Goal: Task Accomplishment & Management: Use online tool/utility

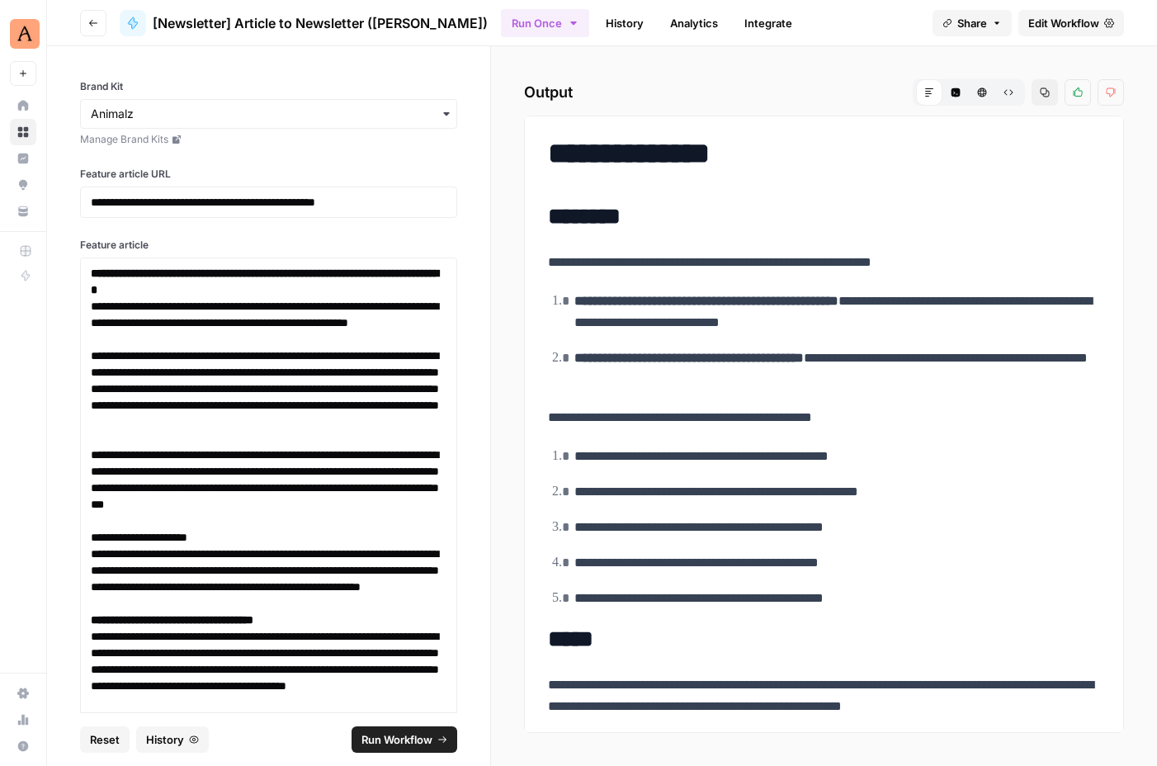
scroll to position [365, 0]
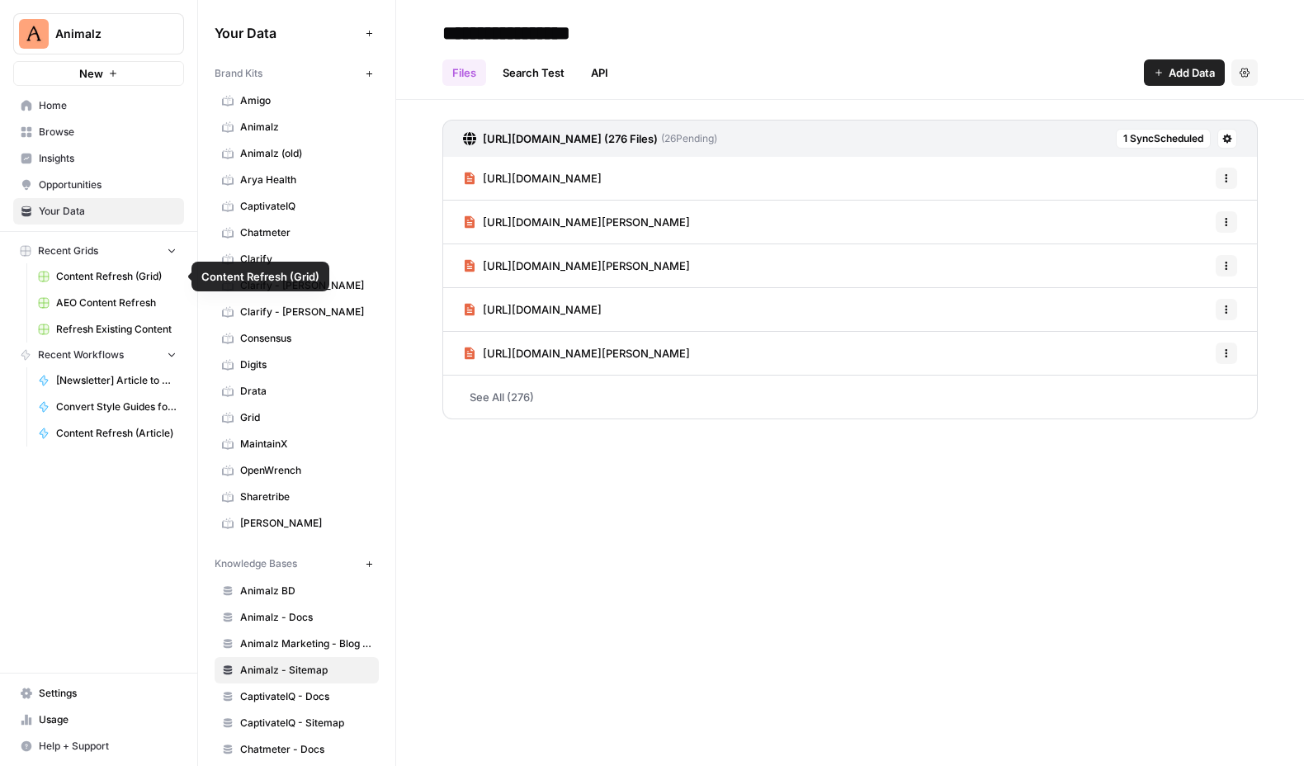
click at [114, 329] on span "Refresh Existing Content" at bounding box center [116, 329] width 121 height 15
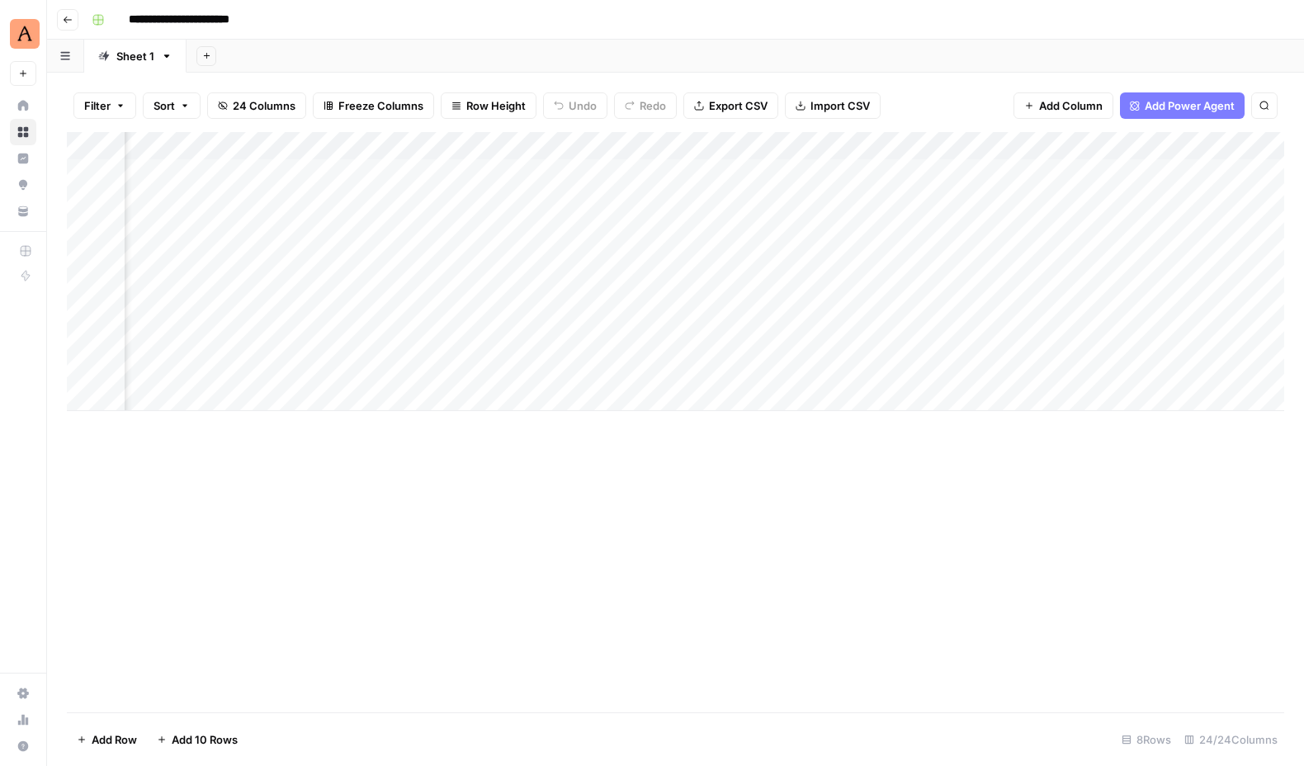
scroll to position [0, 687]
click at [683, 203] on div "Add Column" at bounding box center [676, 271] width 1218 height 279
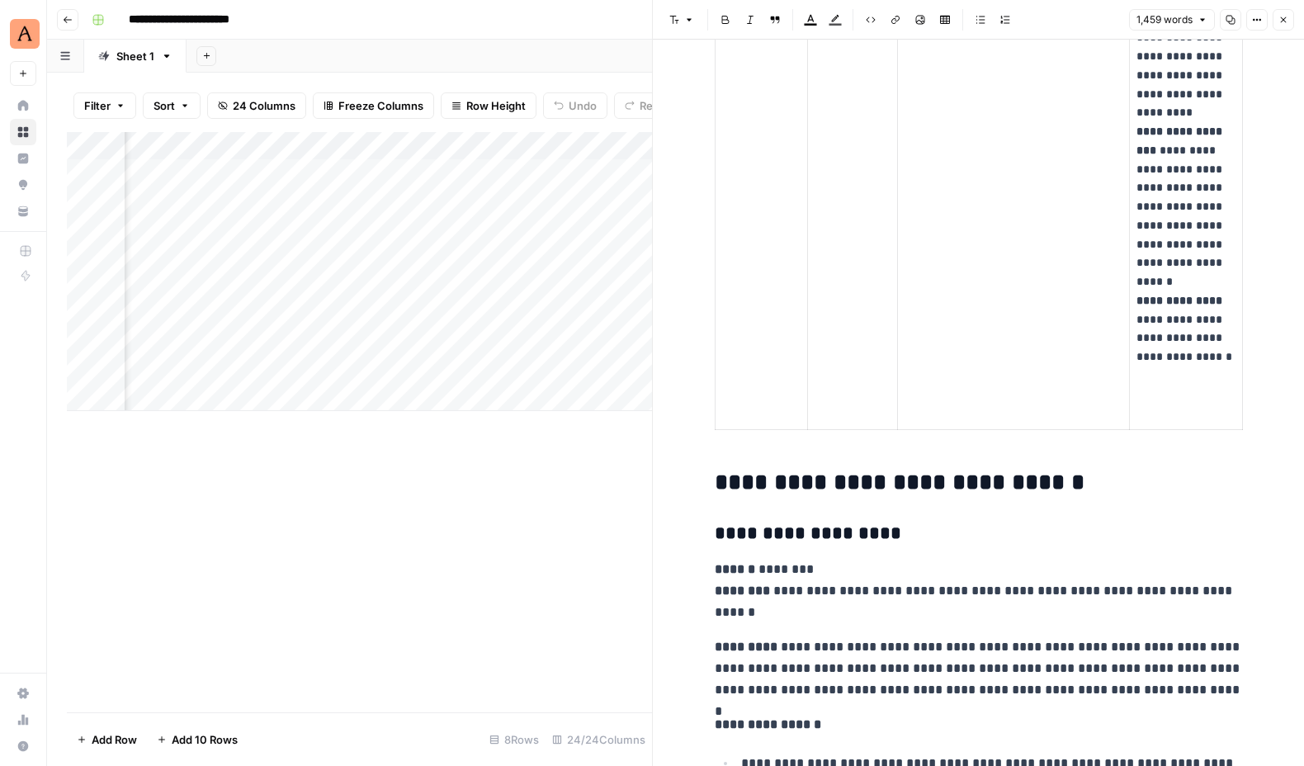
scroll to position [3986, 0]
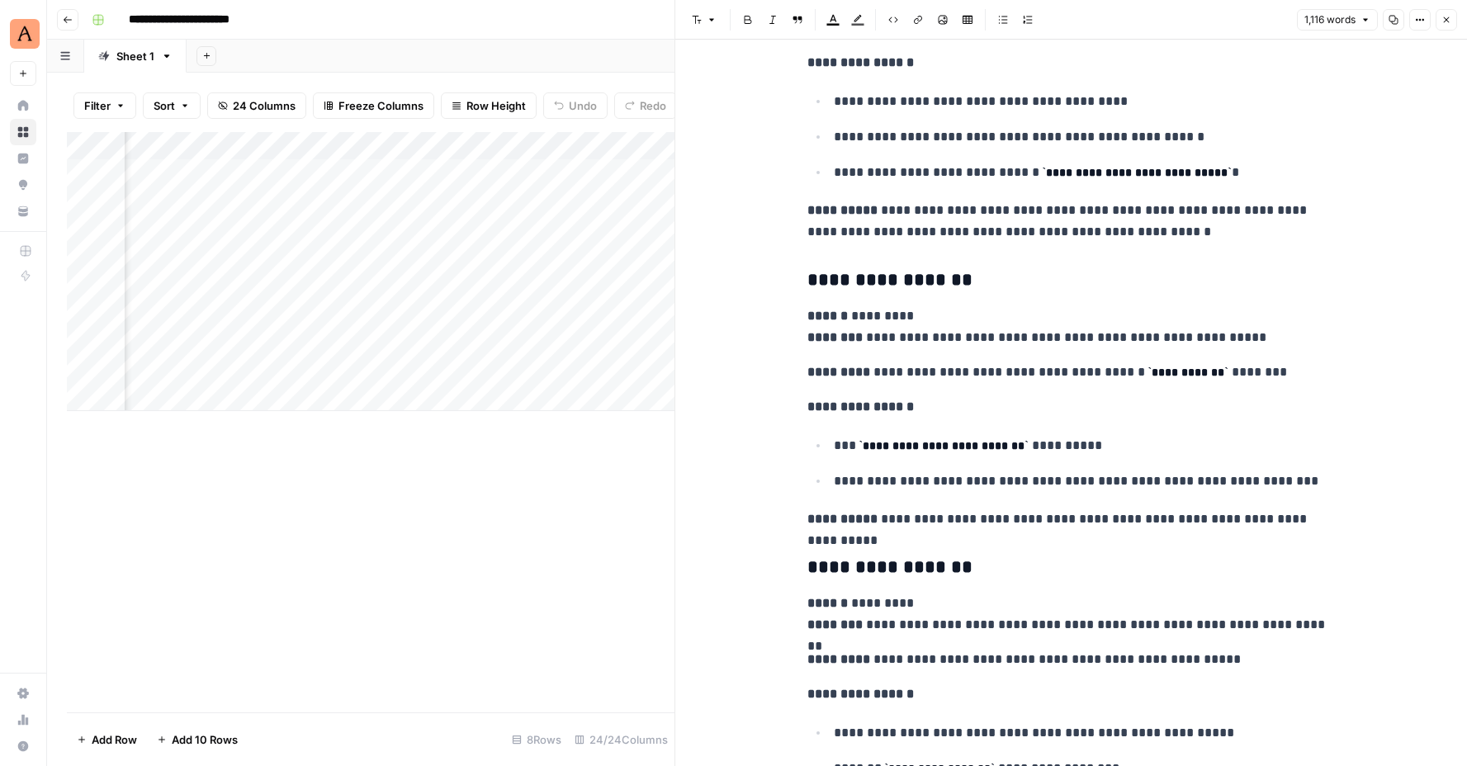
scroll to position [5038, 0]
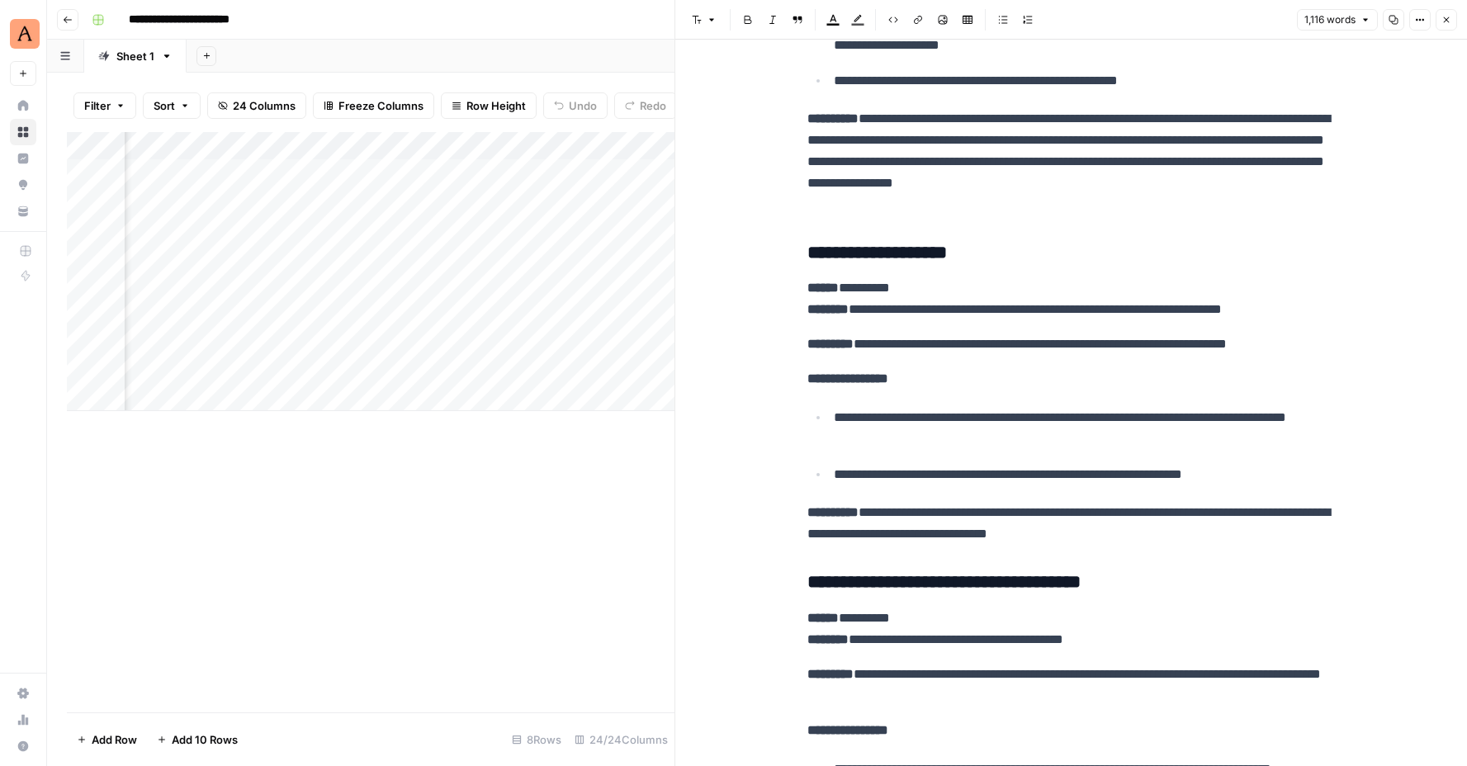
scroll to position [0, 0]
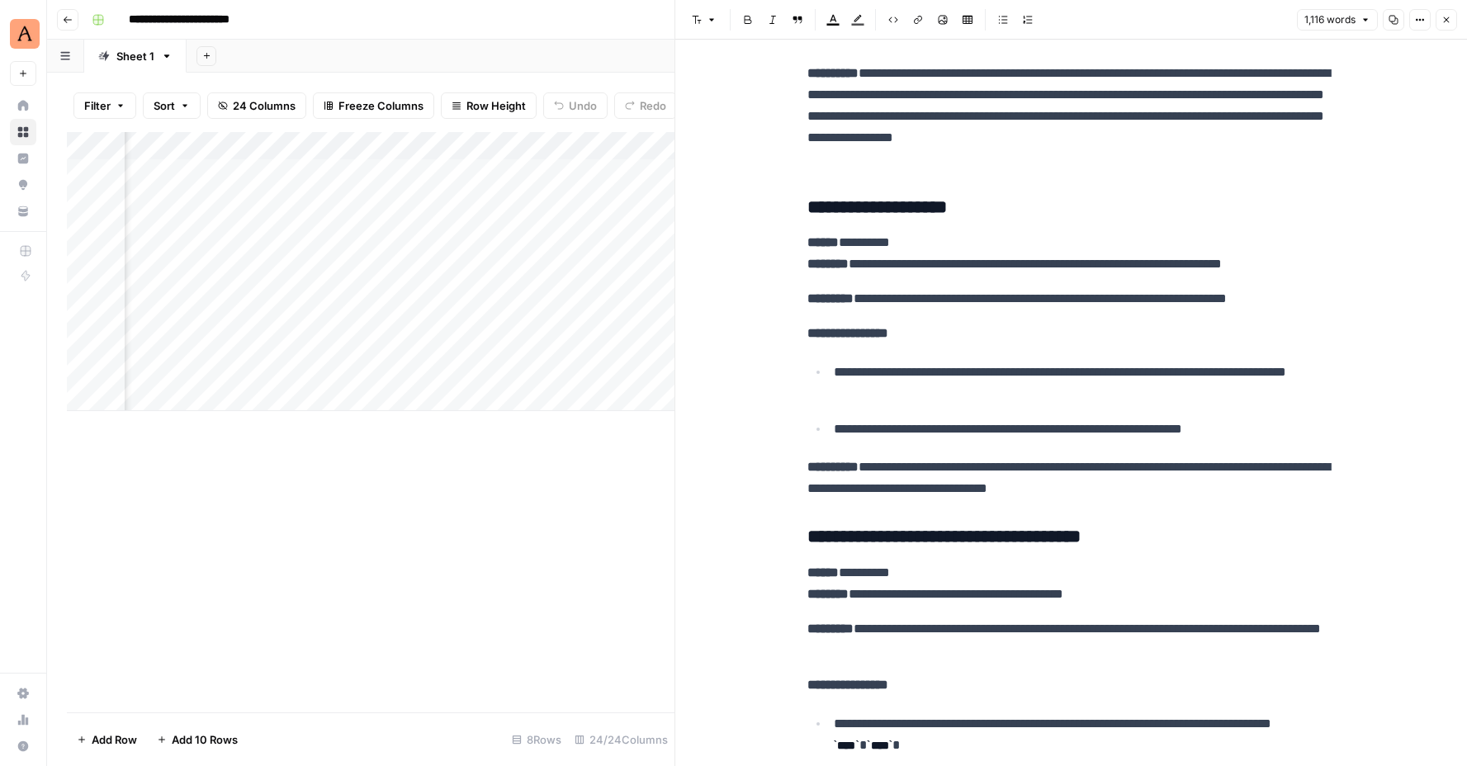
click at [460, 270] on div "Add Column" at bounding box center [371, 271] width 608 height 279
click at [547, 313] on div "Add Column" at bounding box center [371, 271] width 608 height 279
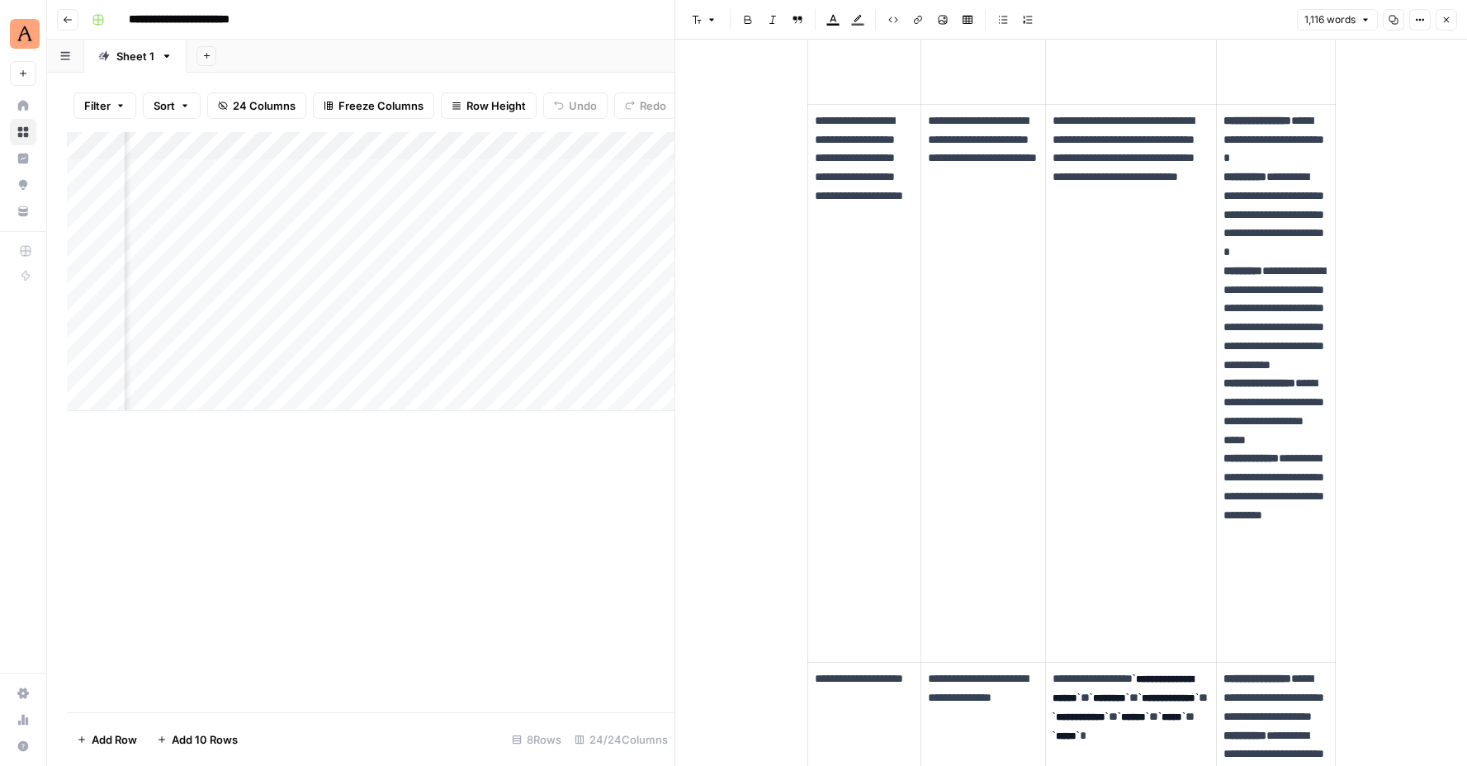
scroll to position [0, 1716]
click at [547, 287] on div "Add Column" at bounding box center [371, 271] width 608 height 279
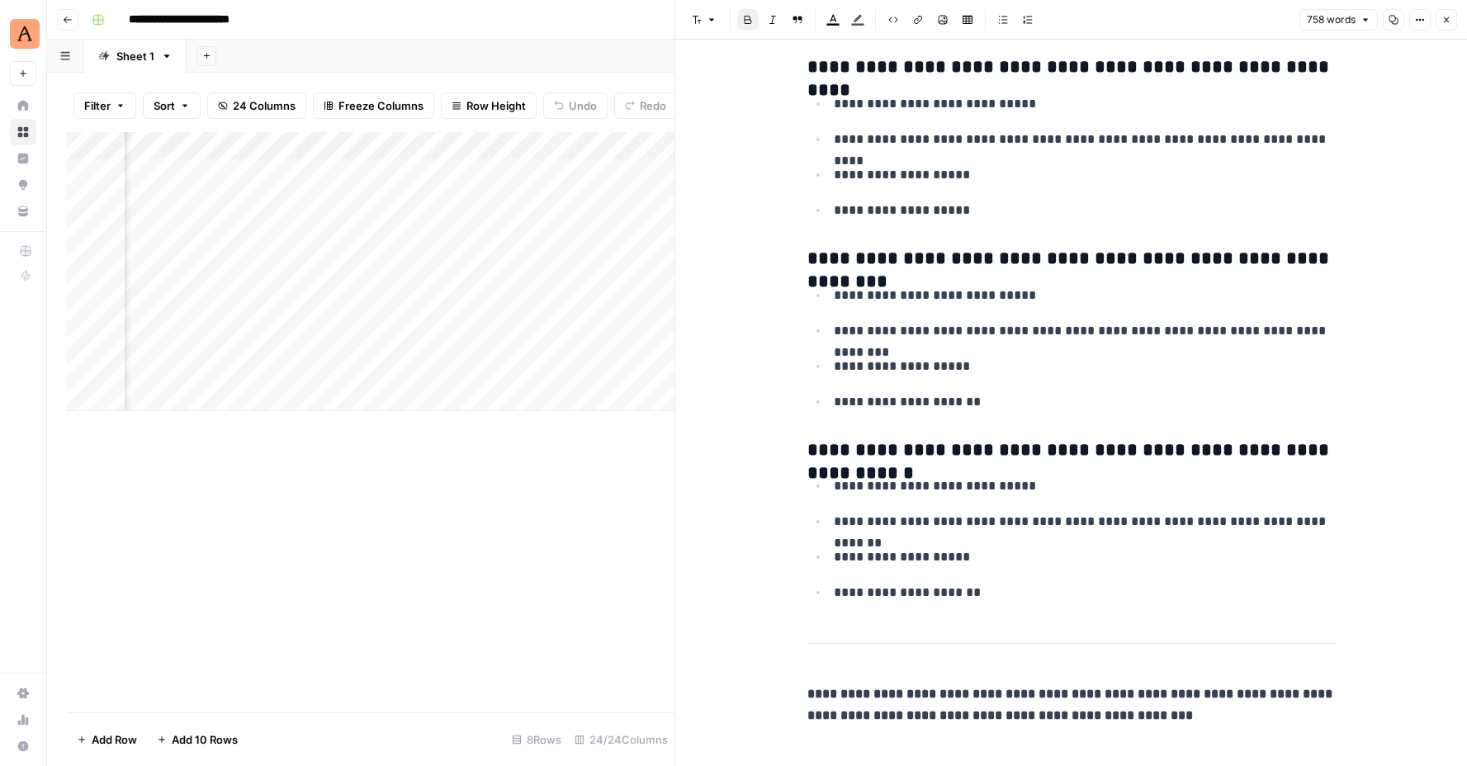
scroll to position [4346, 0]
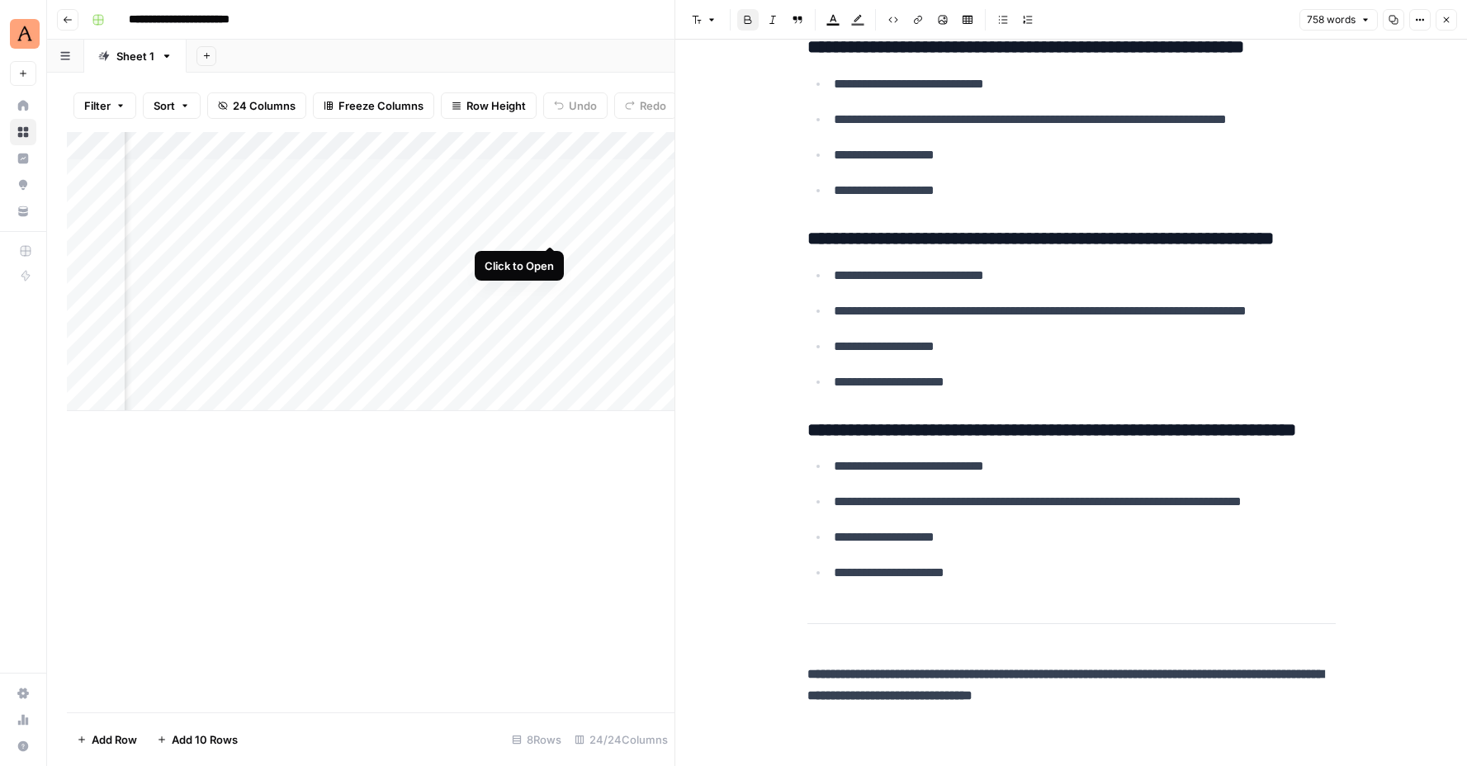
click at [550, 230] on div "Add Column" at bounding box center [371, 271] width 608 height 279
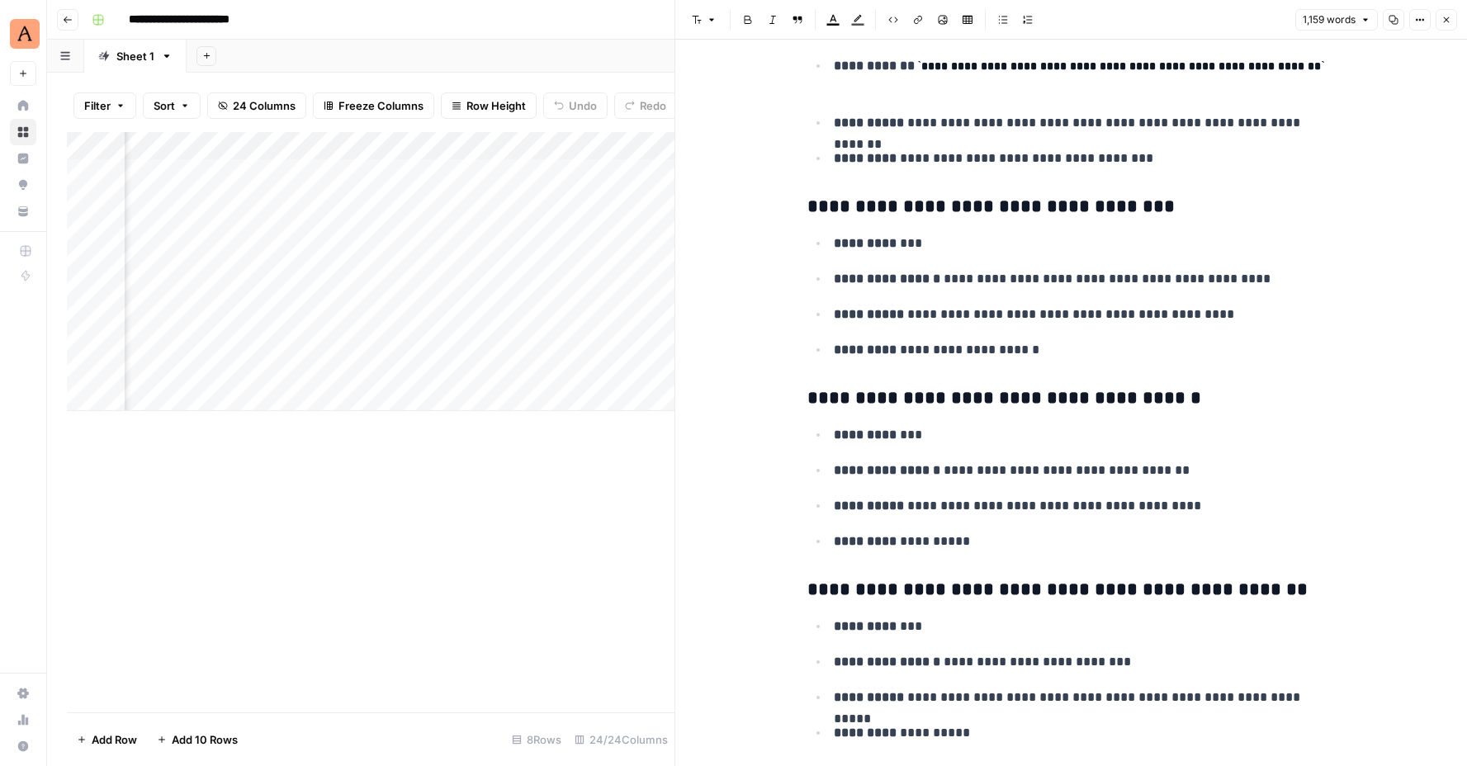
scroll to position [5819, 0]
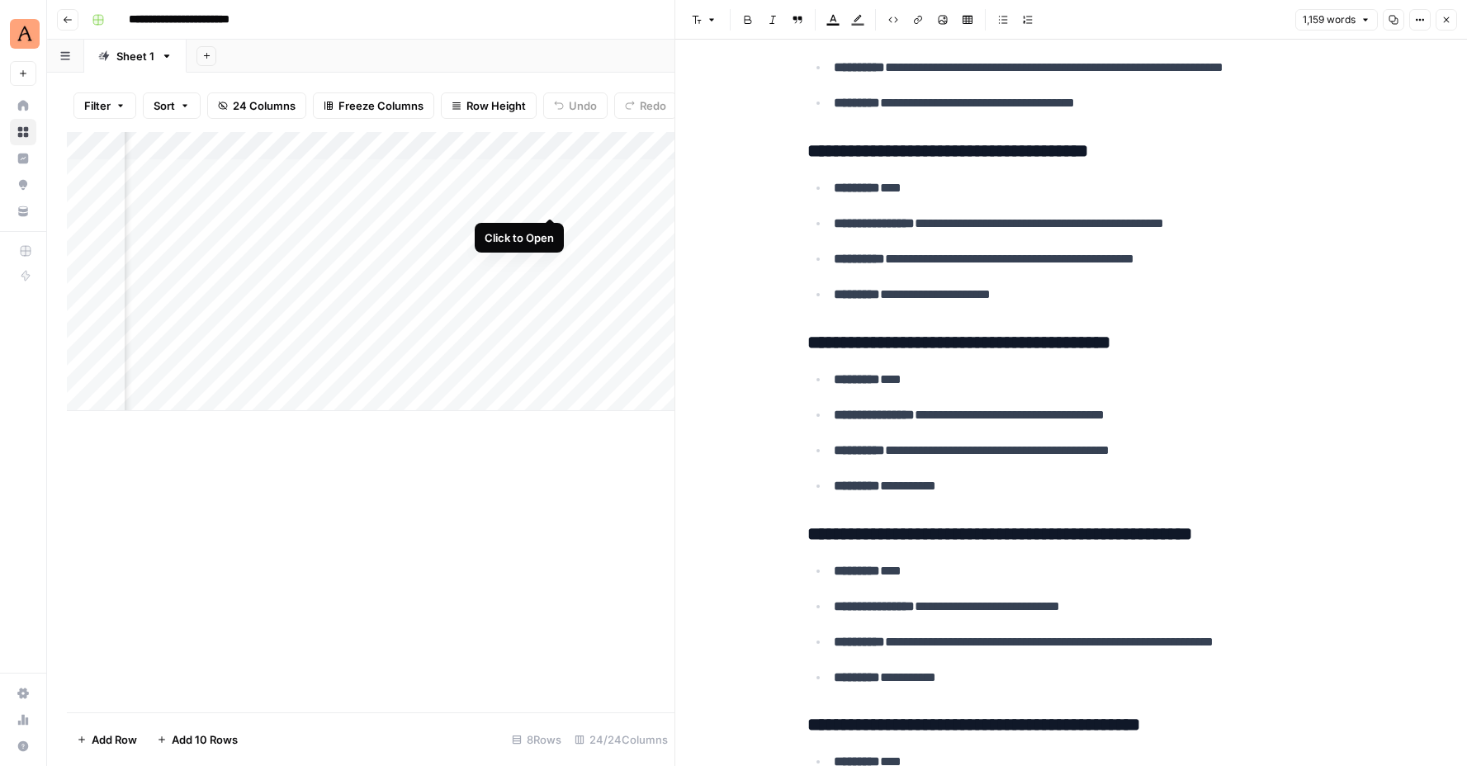
click at [550, 196] on div "Add Column" at bounding box center [371, 271] width 608 height 279
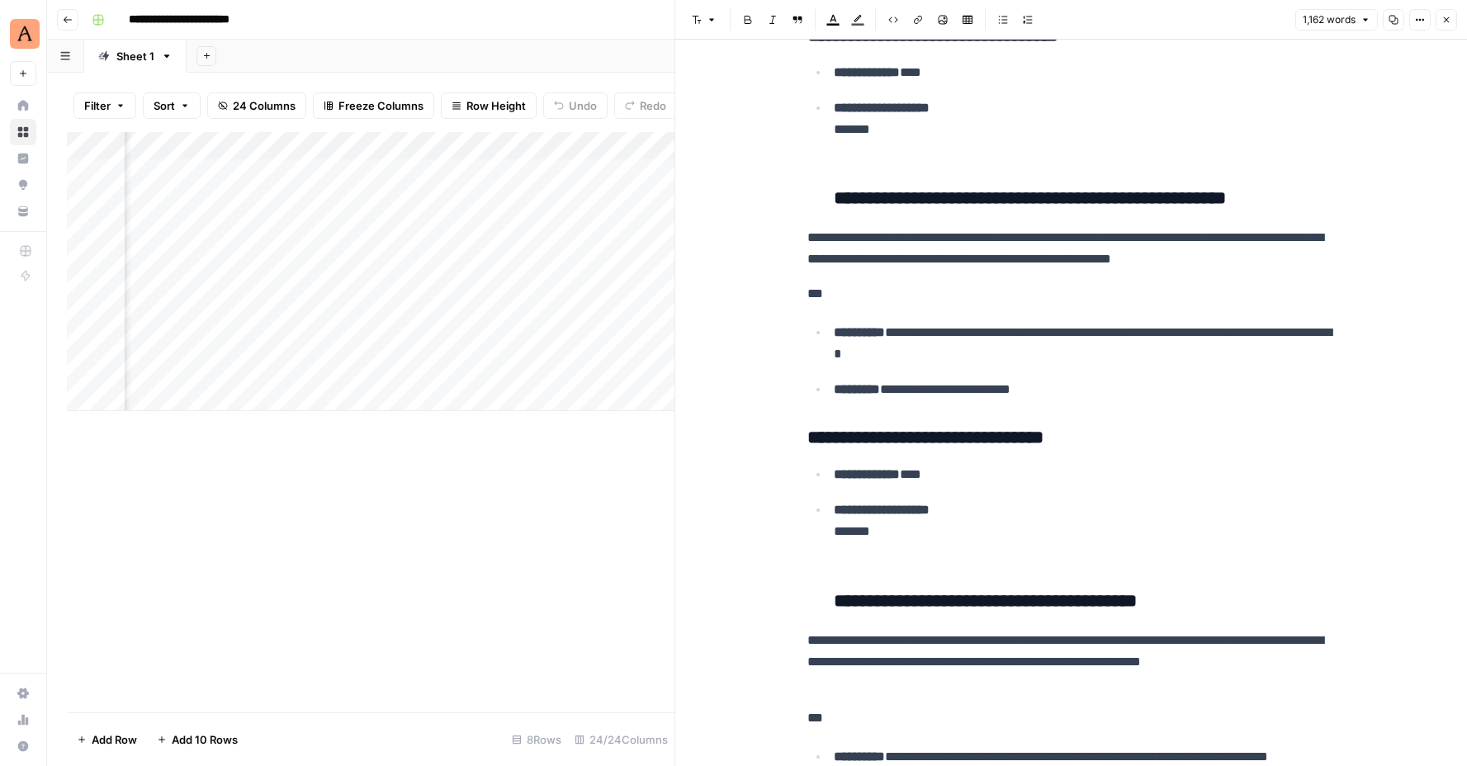
scroll to position [0, 781]
click at [447, 146] on div "Add Column" at bounding box center [371, 271] width 608 height 279
click at [471, 184] on input "AEO Visibility Refresh Suggestions" at bounding box center [456, 186] width 168 height 17
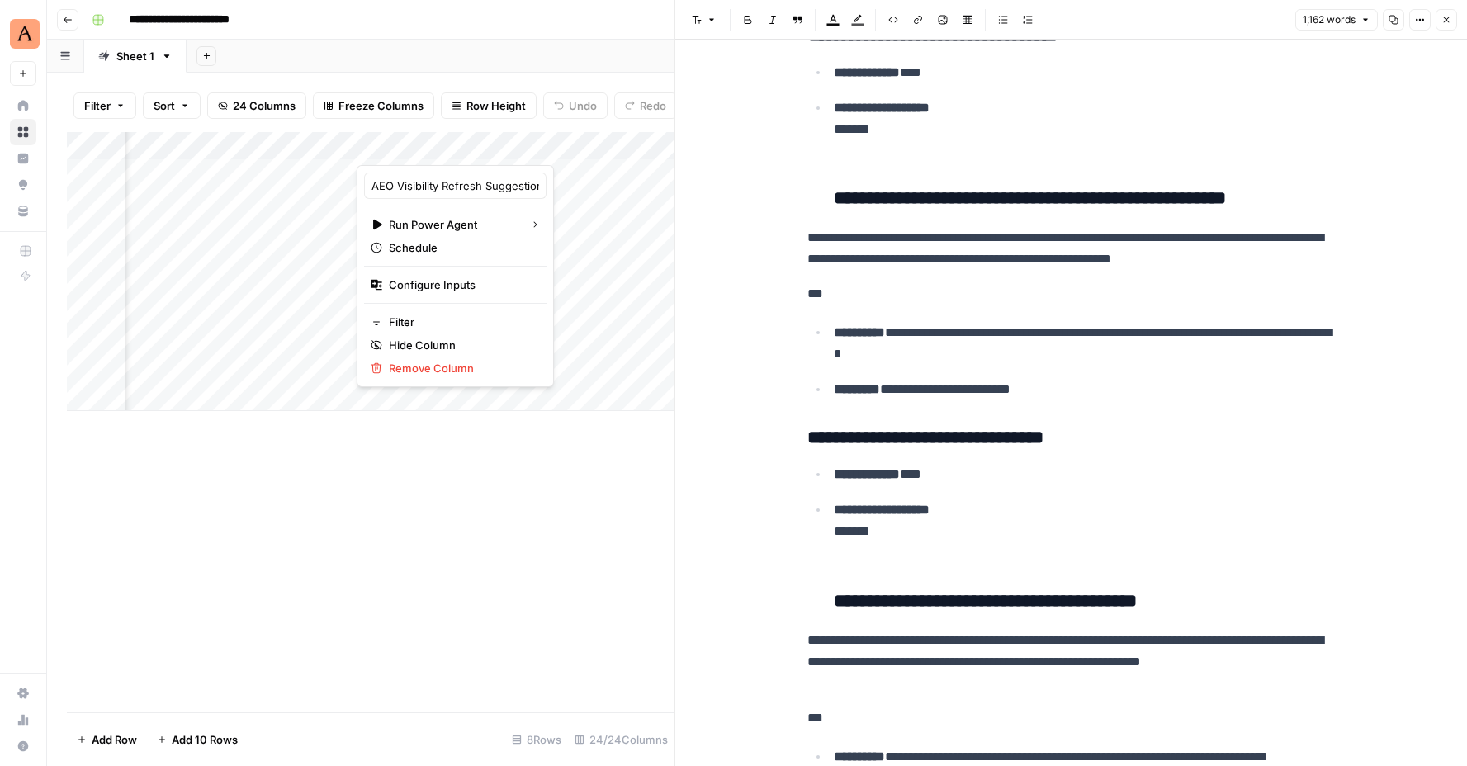
click at [485, 40] on div "Add Sheet" at bounding box center [827, 56] width 1281 height 33
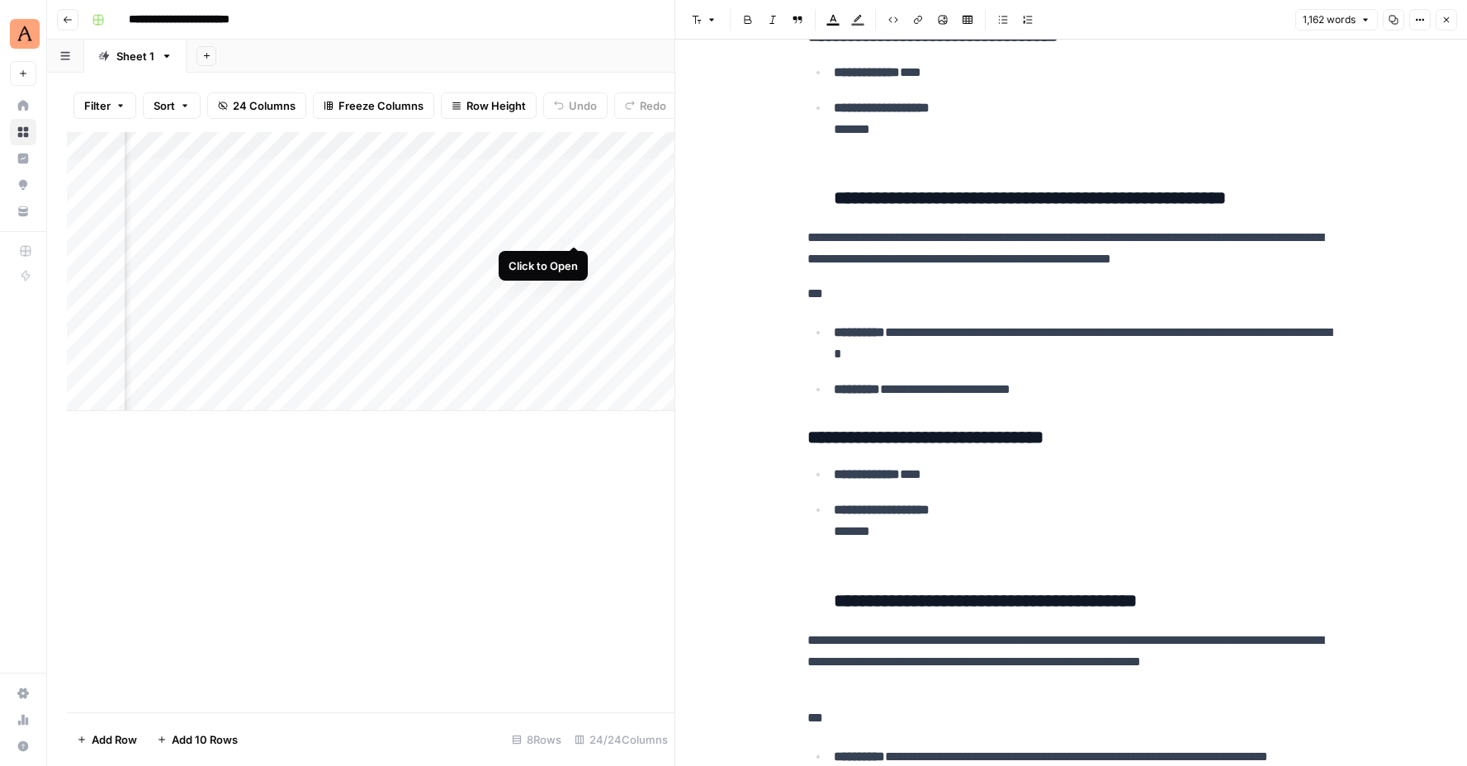
click at [572, 230] on div "Add Column" at bounding box center [371, 271] width 608 height 279
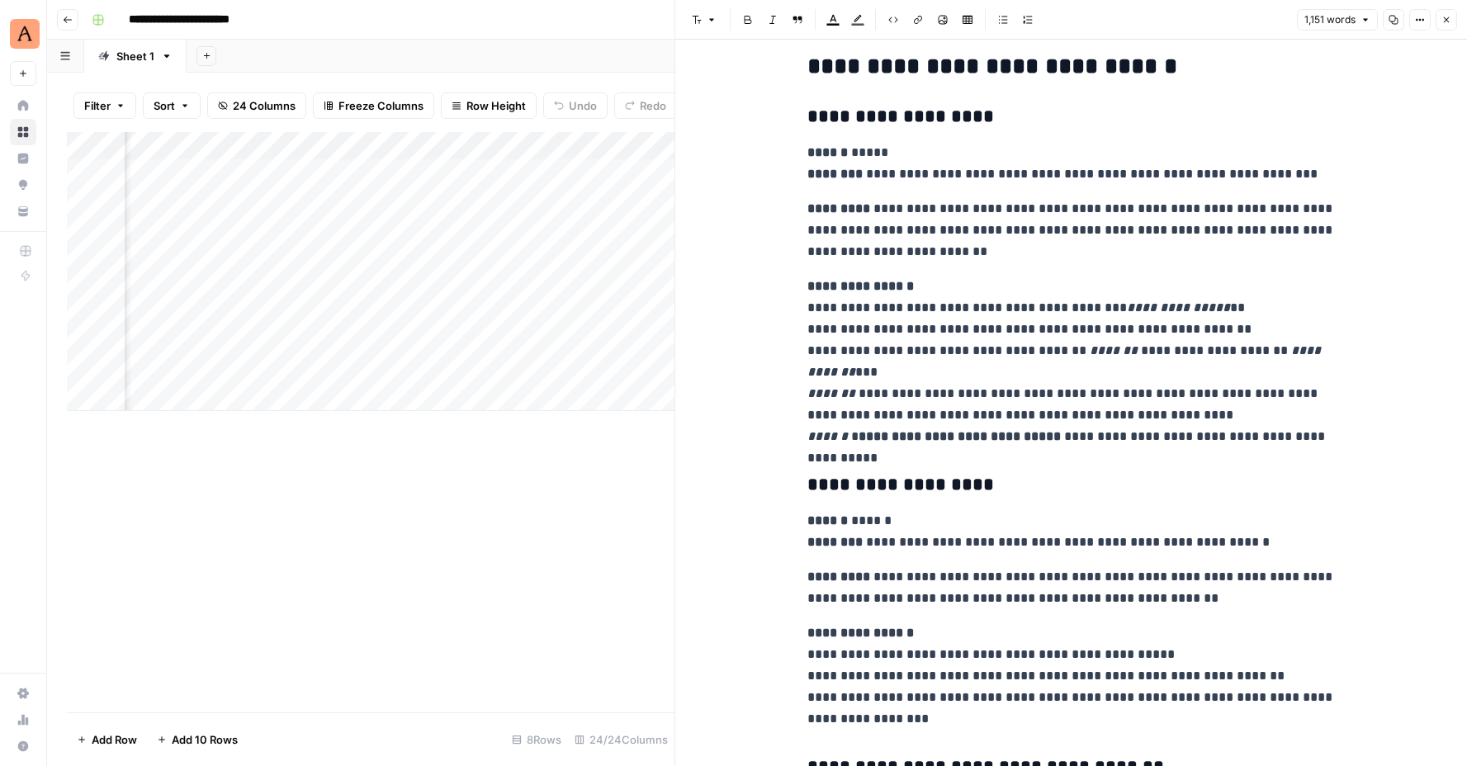
scroll to position [3487, 0]
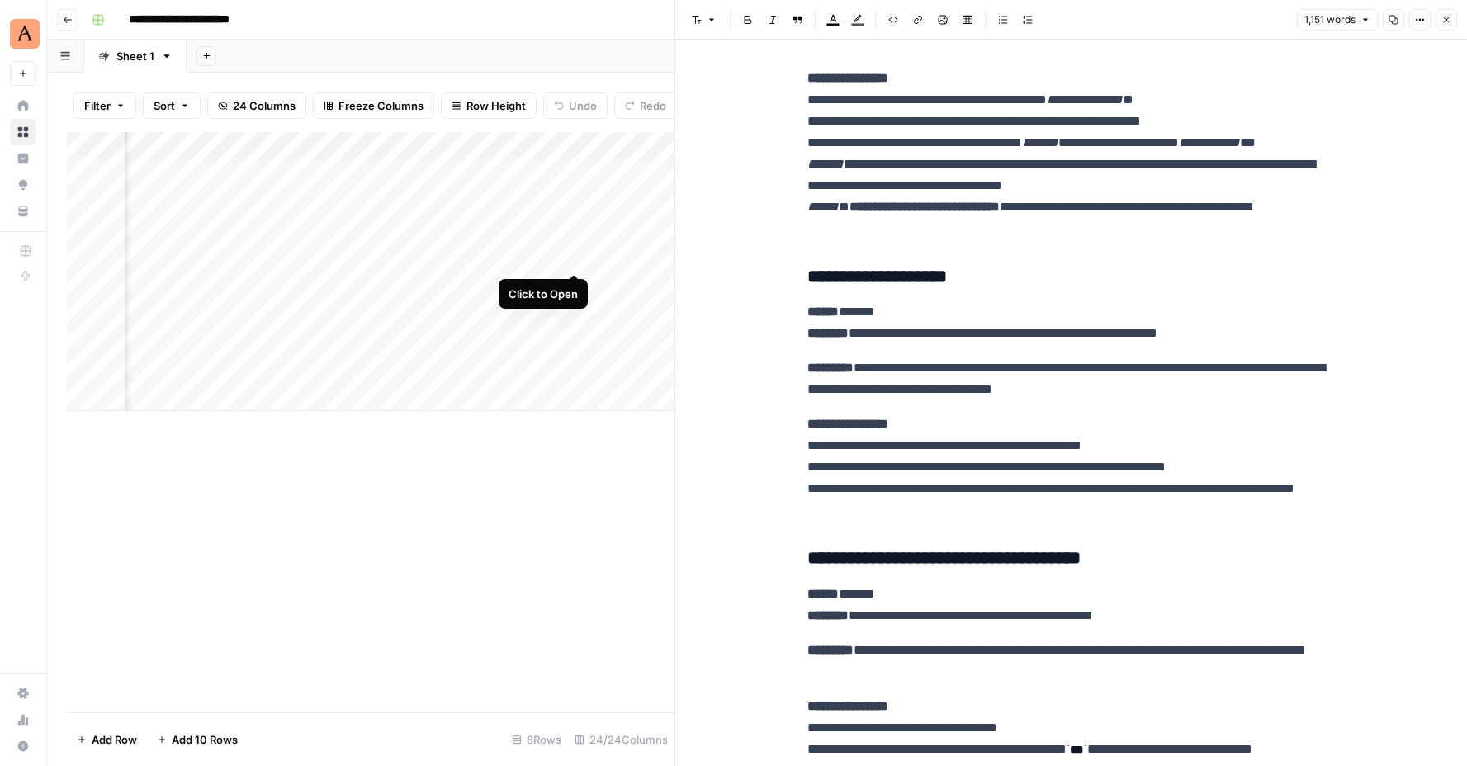
click at [573, 253] on div "Add Column" at bounding box center [371, 271] width 608 height 279
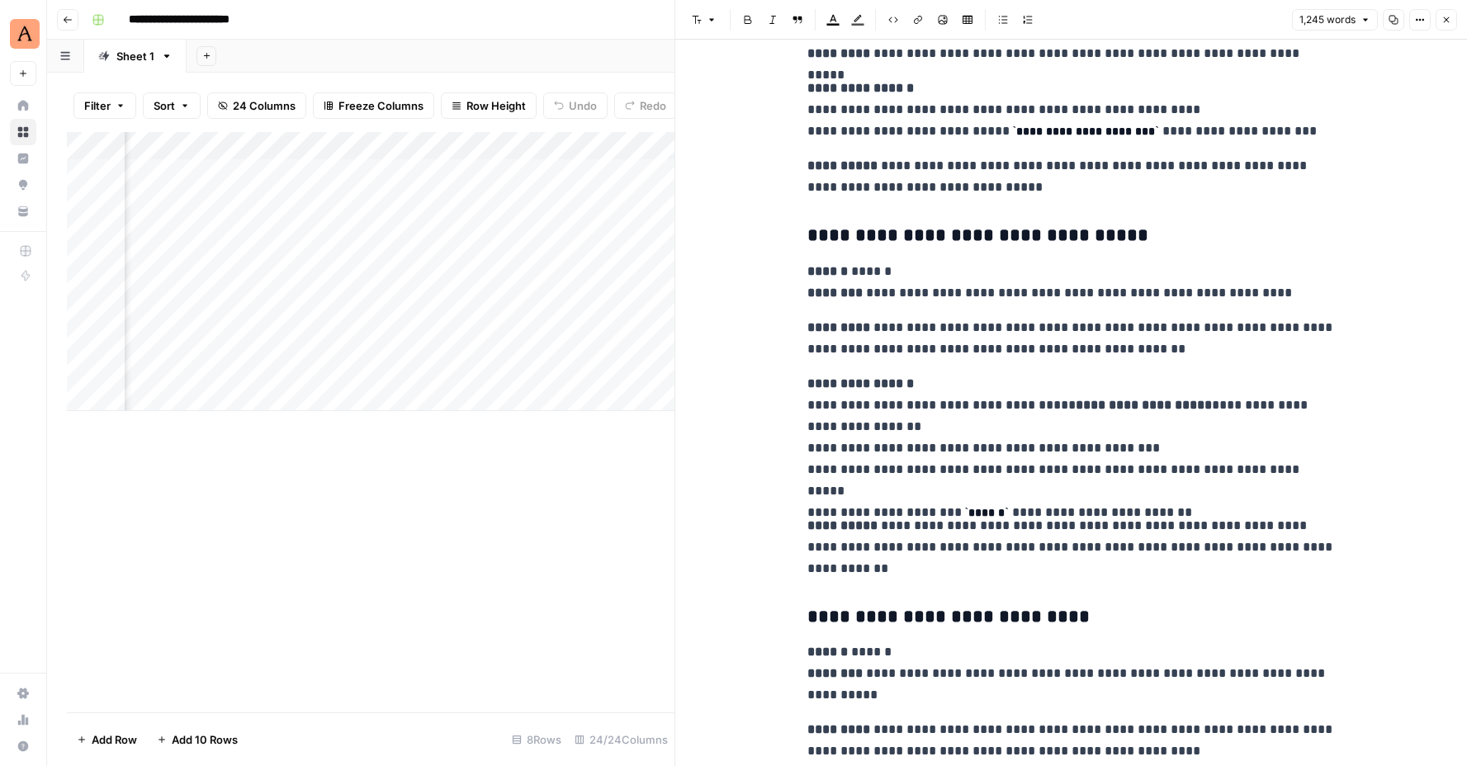
scroll to position [1739, 0]
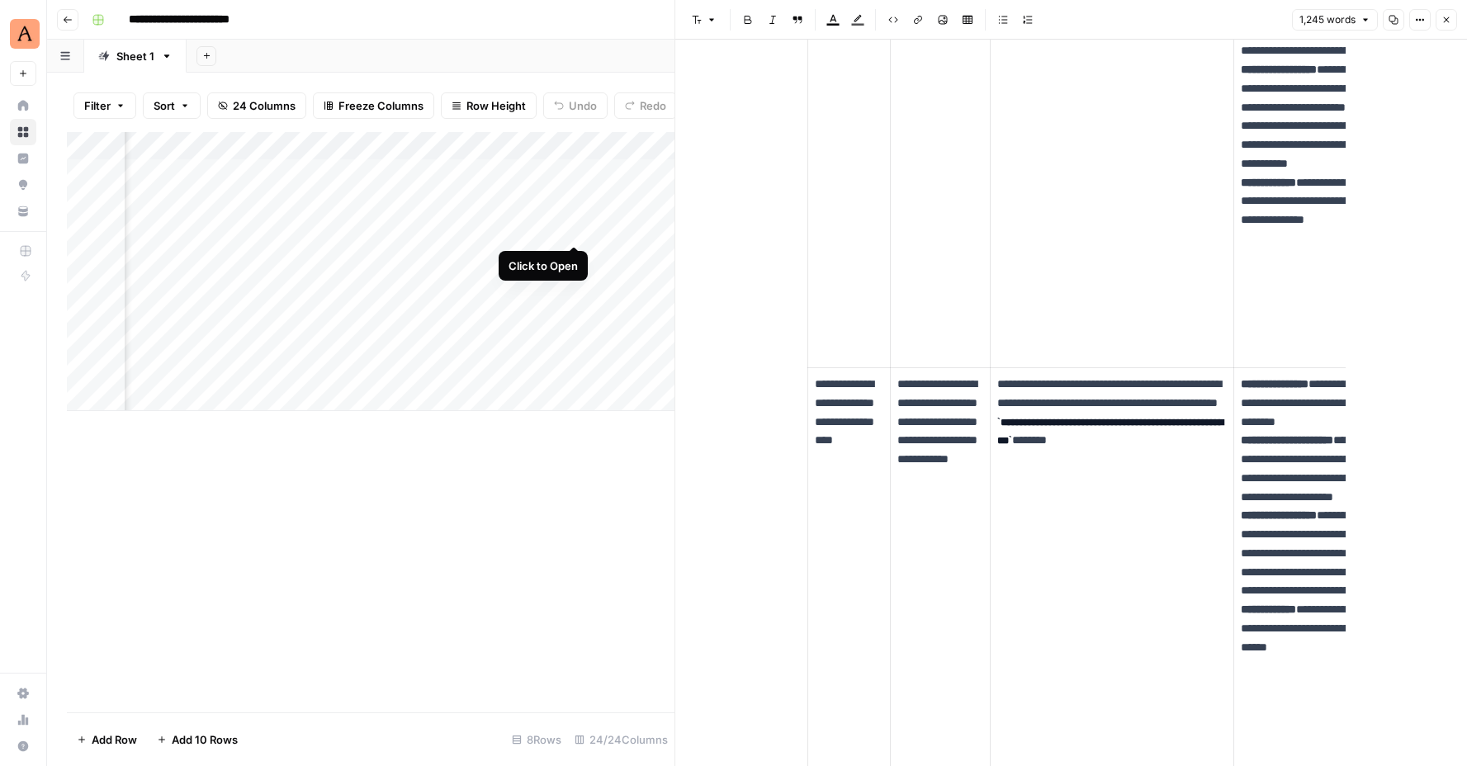
click at [575, 227] on div "Add Column" at bounding box center [371, 271] width 608 height 279
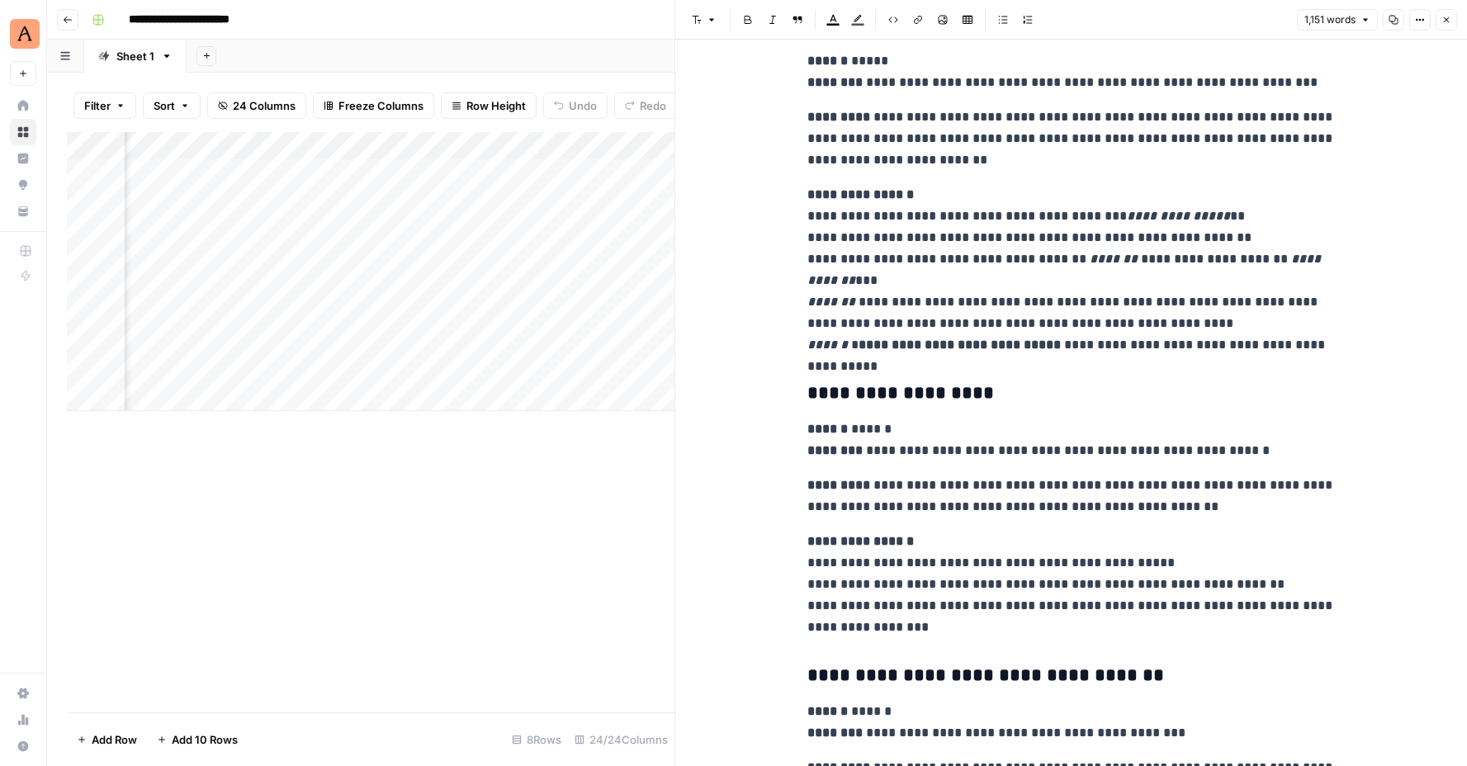
scroll to position [4442, 0]
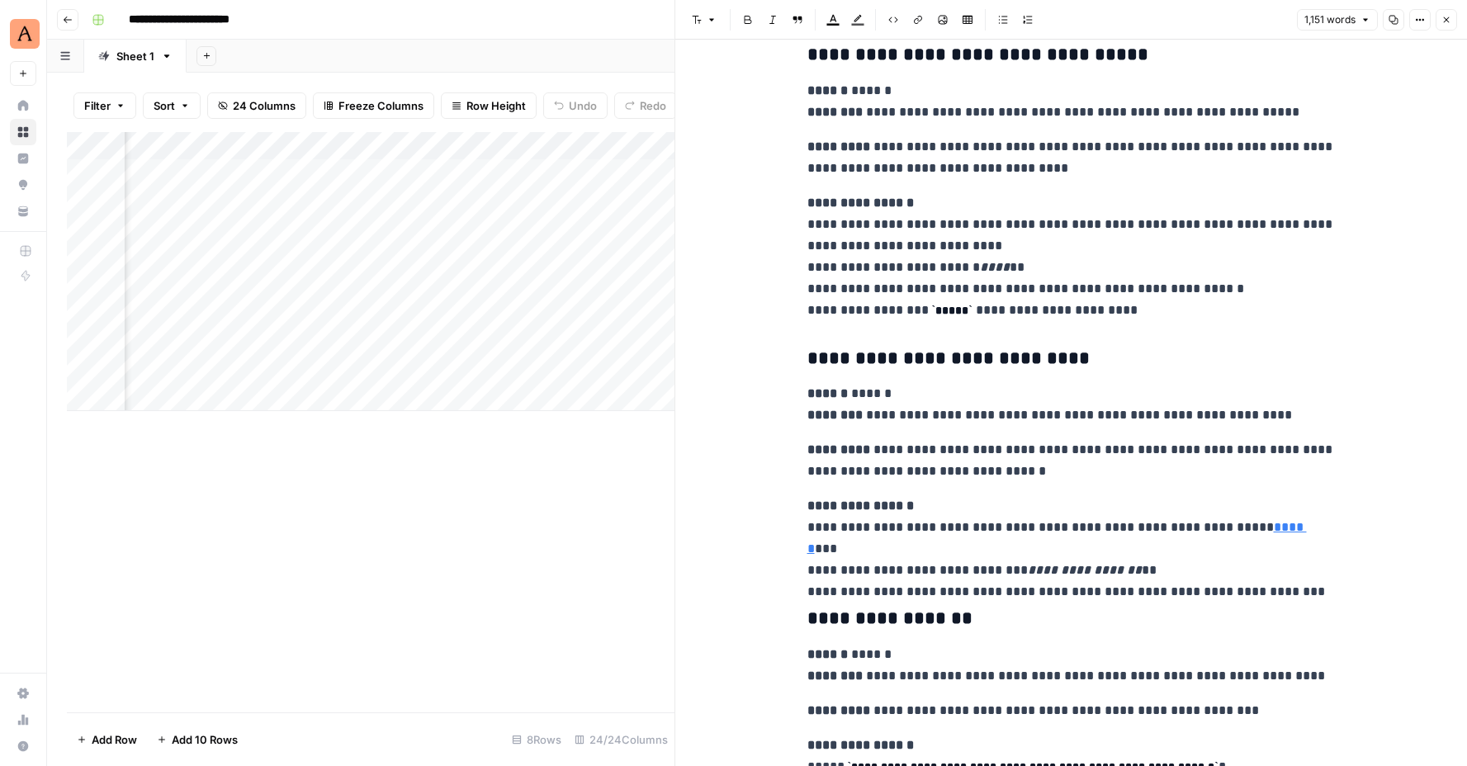
click at [1049, 352] on h3 "**********" at bounding box center [1071, 359] width 528 height 23
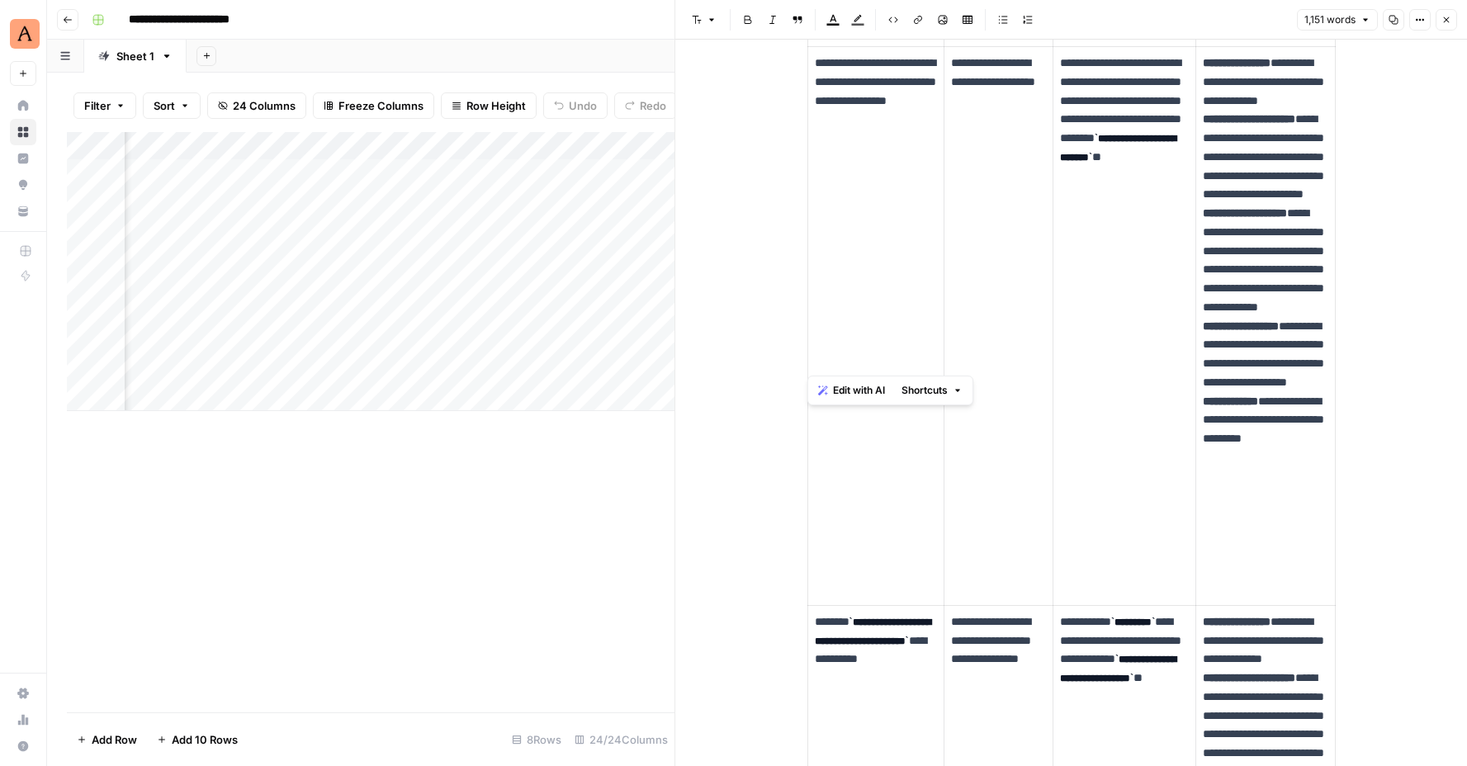
scroll to position [1094, 0]
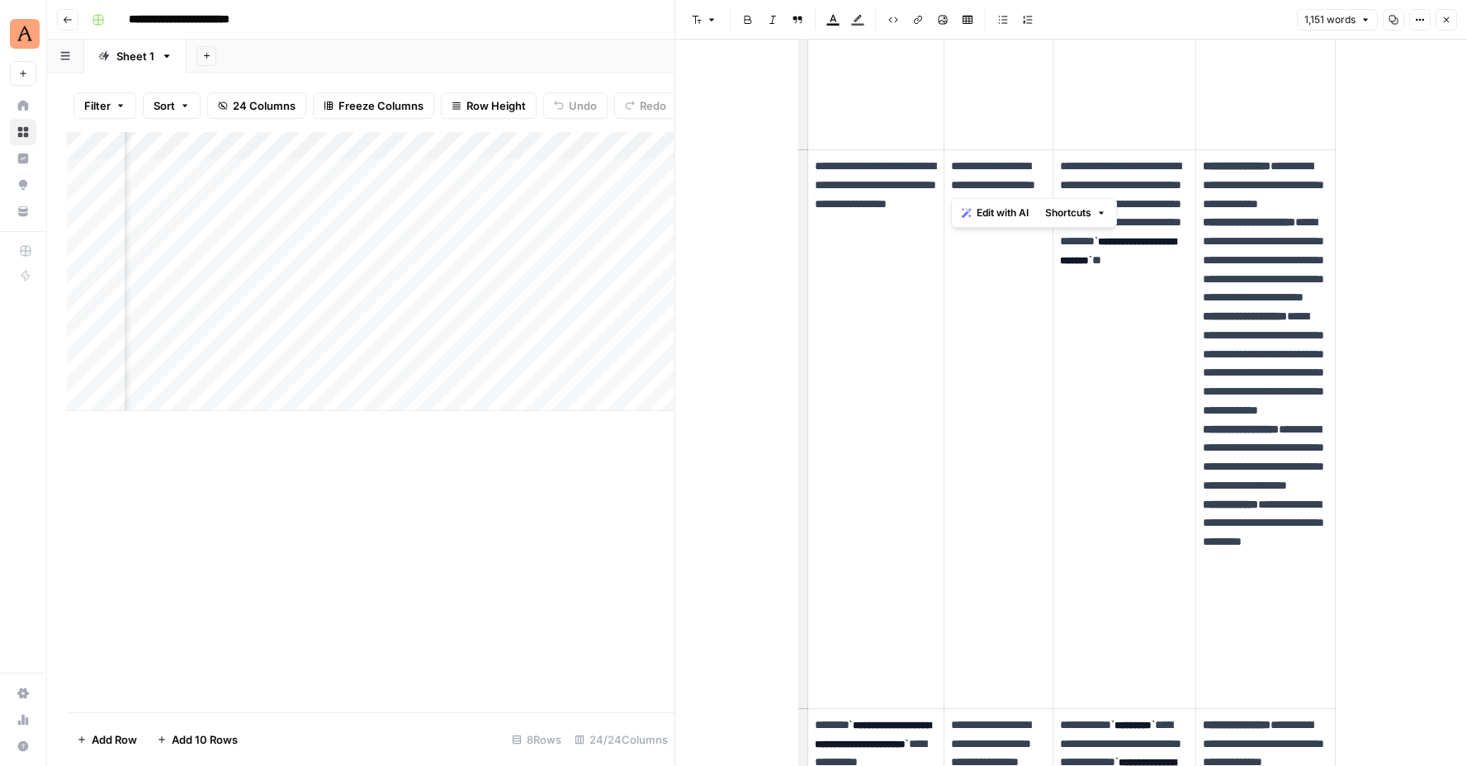
copy p "**********"
drag, startPoint x: 949, startPoint y: 167, endPoint x: 1002, endPoint y: 182, distance: 55.1
click at [1002, 182] on td "**********" at bounding box center [998, 429] width 109 height 559
click at [1112, 191] on p "**********" at bounding box center [1124, 232] width 128 height 150
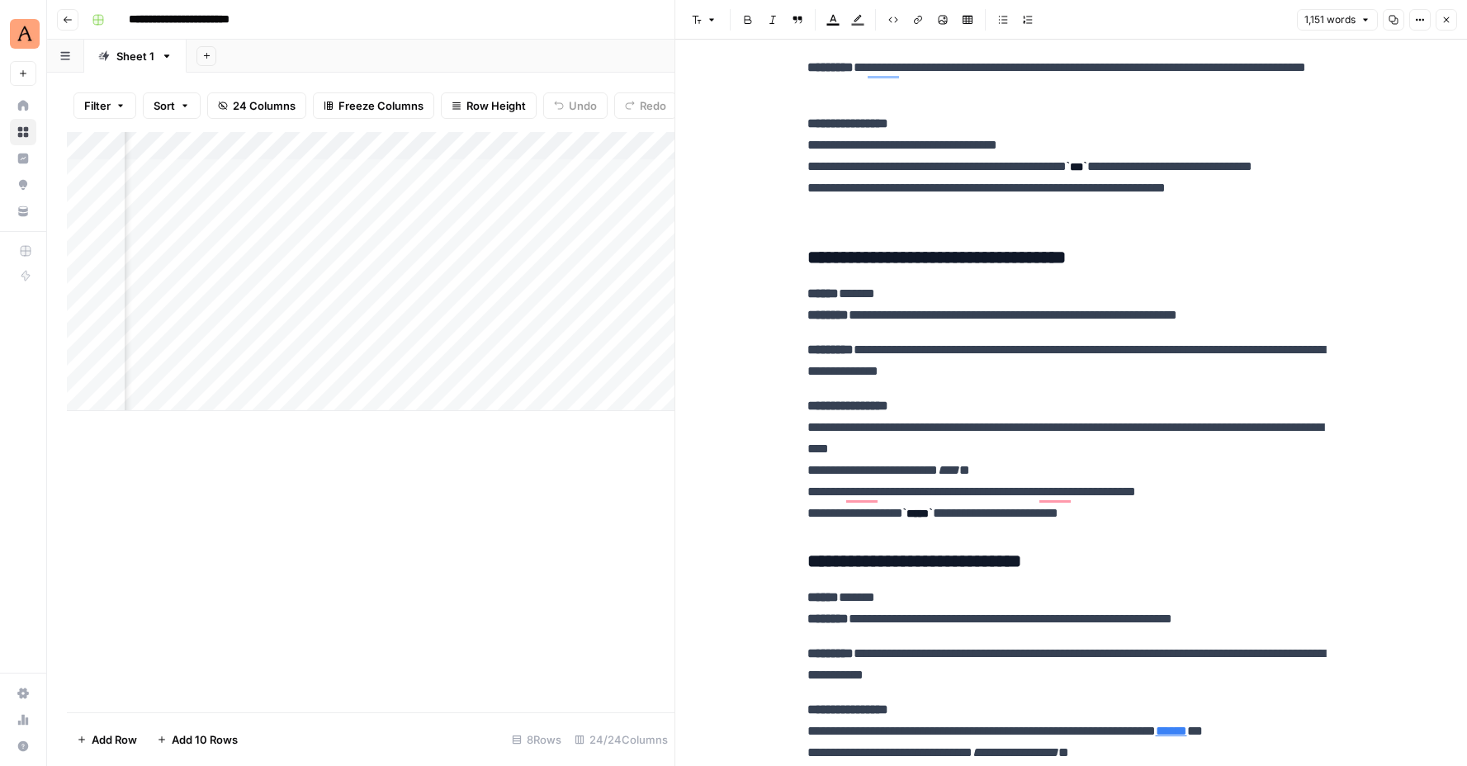
scroll to position [4072, 0]
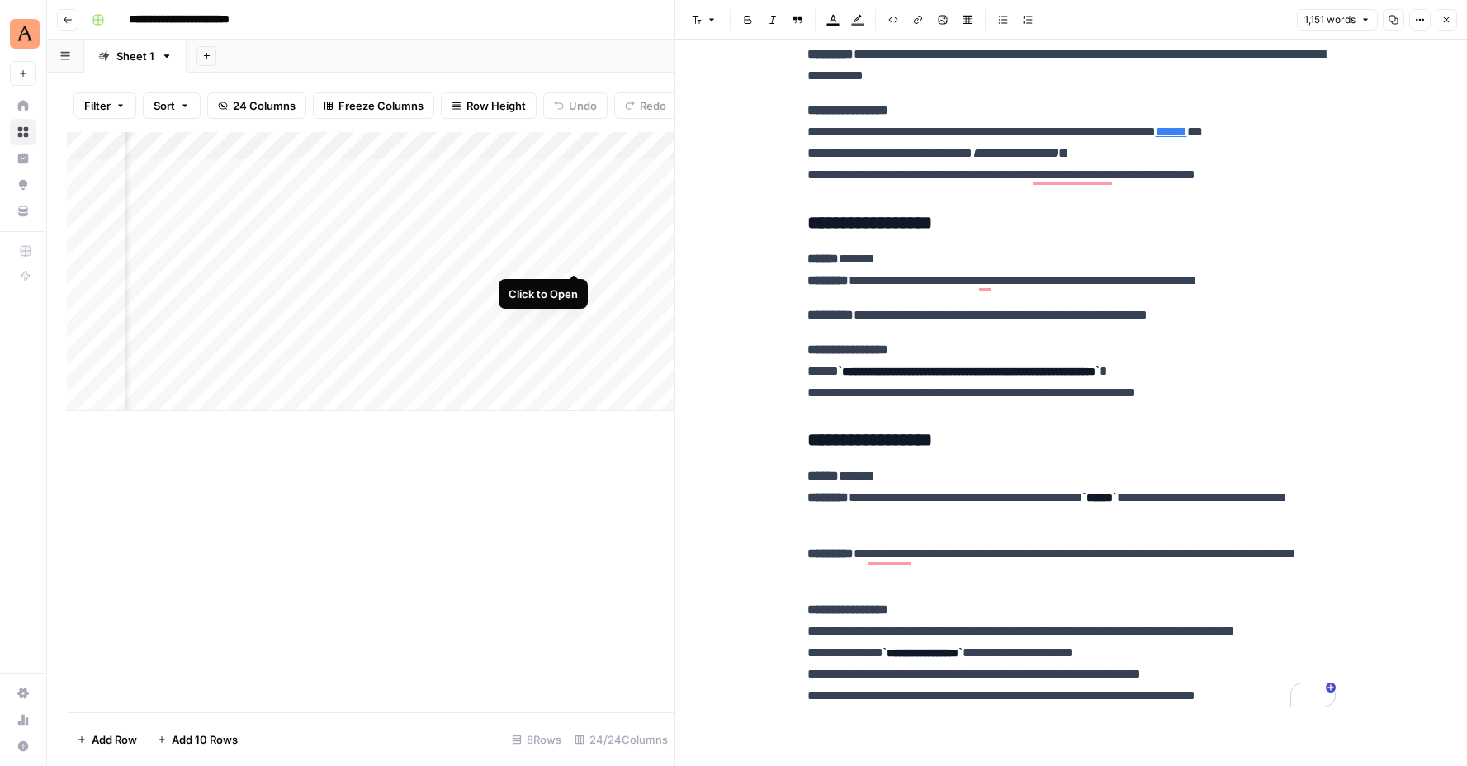
click at [570, 256] on div "Add Column" at bounding box center [371, 271] width 608 height 279
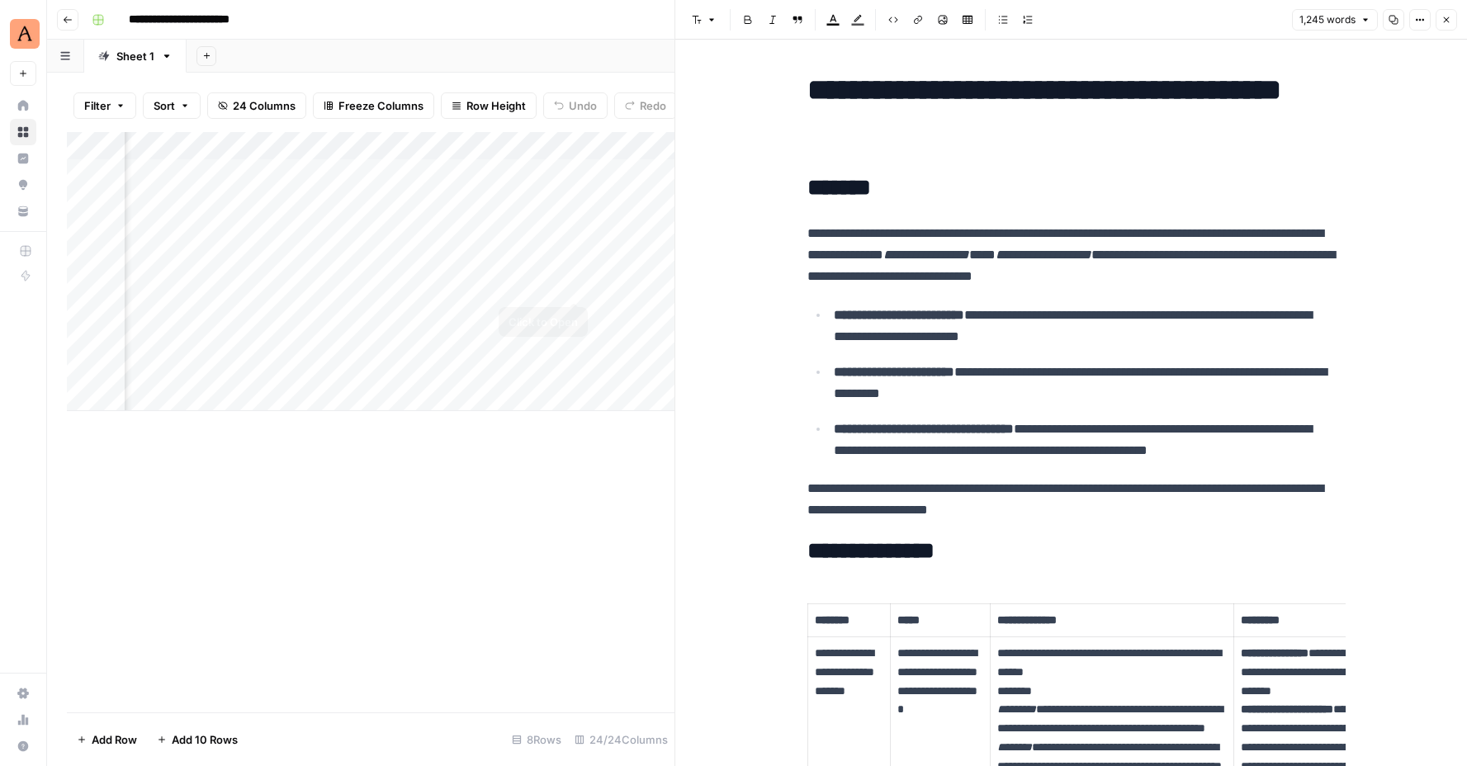
click at [571, 286] on div "Add Column" at bounding box center [371, 271] width 608 height 279
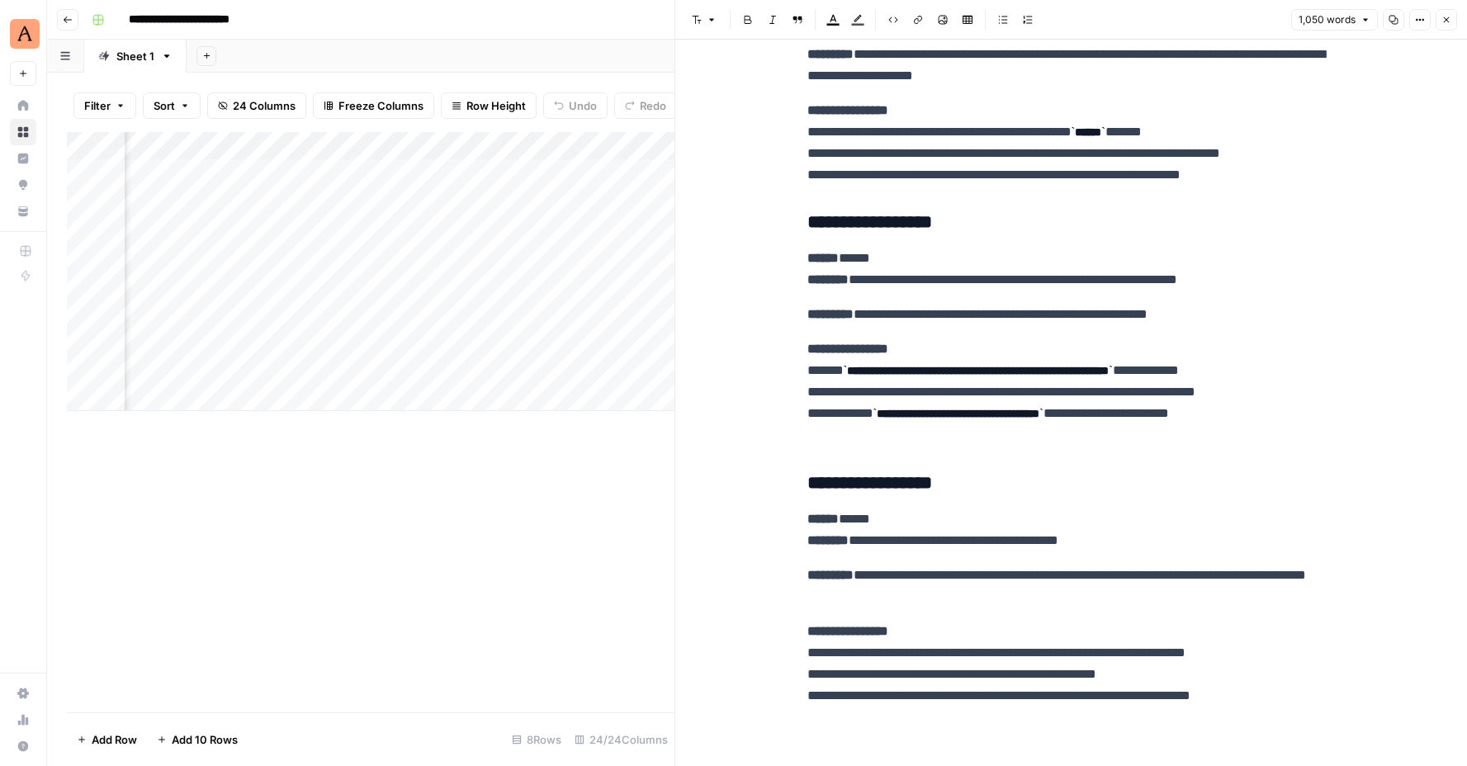
click at [454, 146] on div "Add Column" at bounding box center [371, 271] width 608 height 279
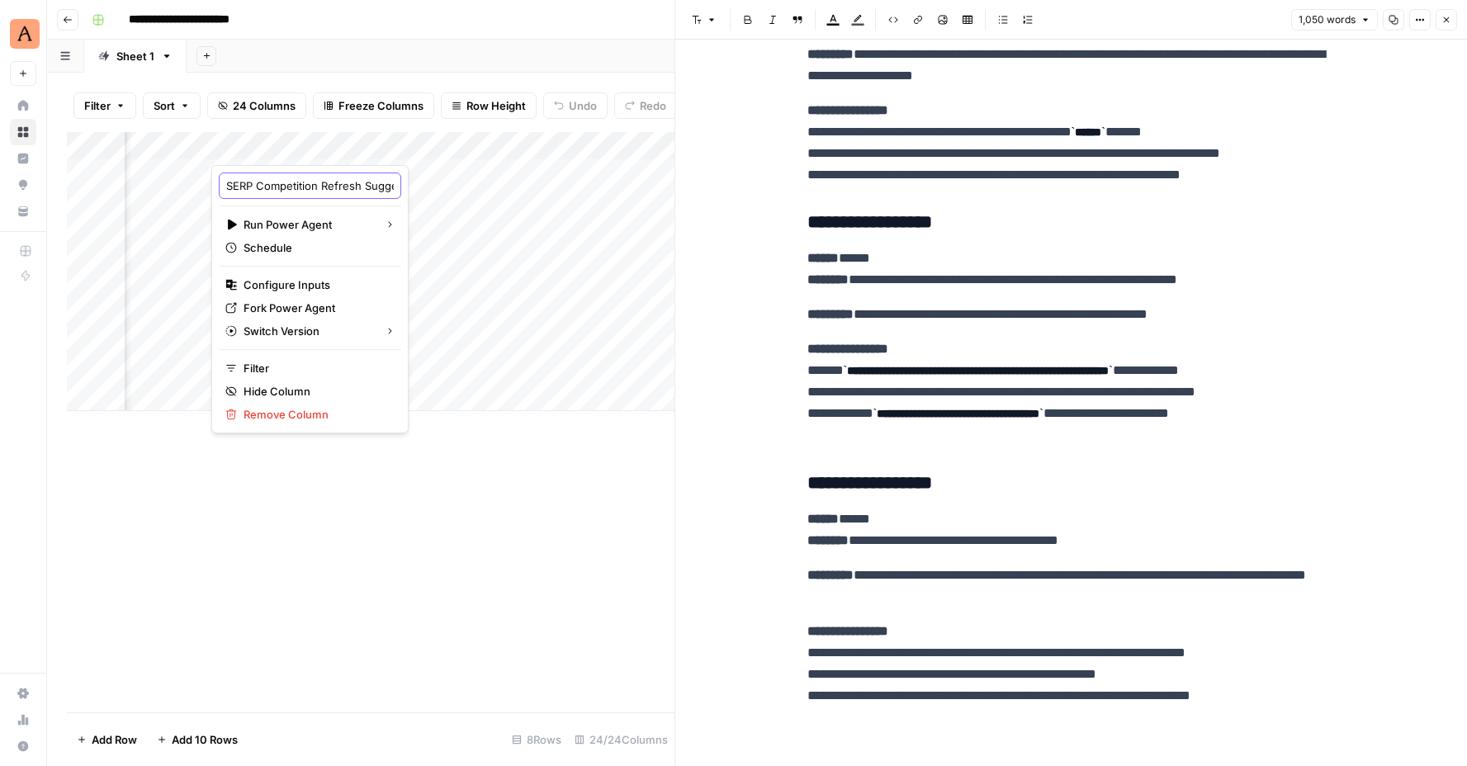
click at [313, 181] on input "SERP Competition Refresh Suggestions" at bounding box center [310, 186] width 168 height 17
click at [621, 280] on div "Add Column" at bounding box center [371, 271] width 608 height 279
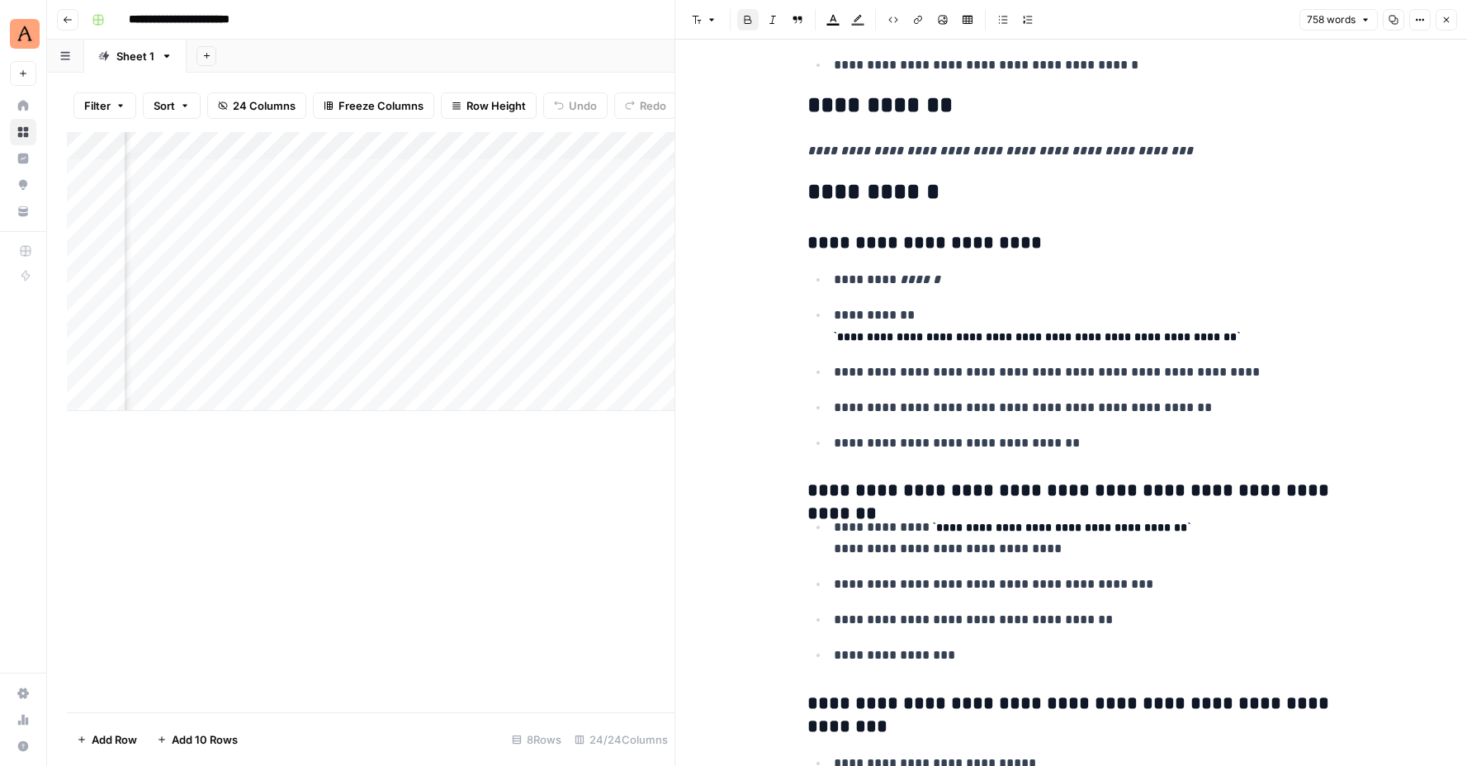
scroll to position [3453, 0]
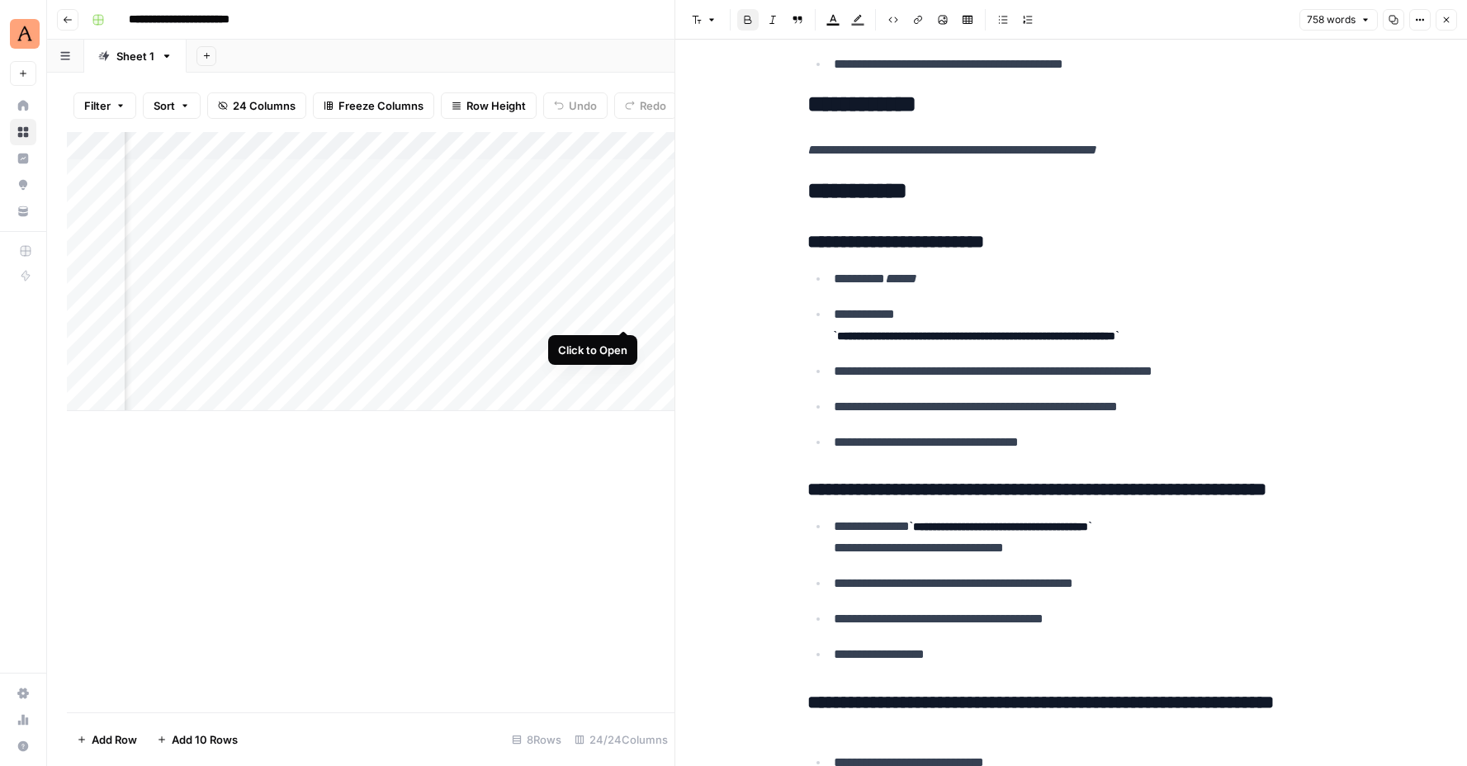
click at [623, 317] on div "Add Column" at bounding box center [371, 271] width 608 height 279
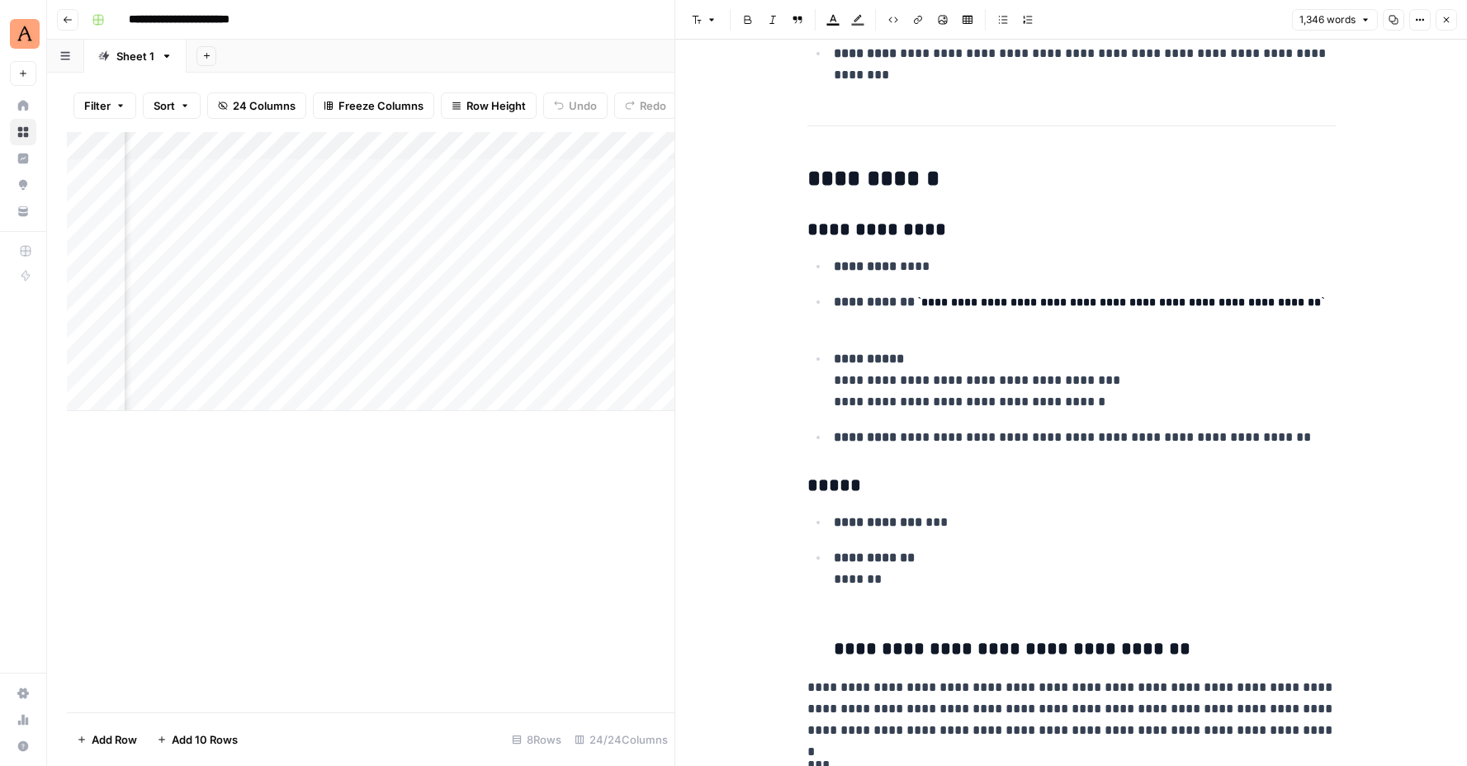
scroll to position [6182, 0]
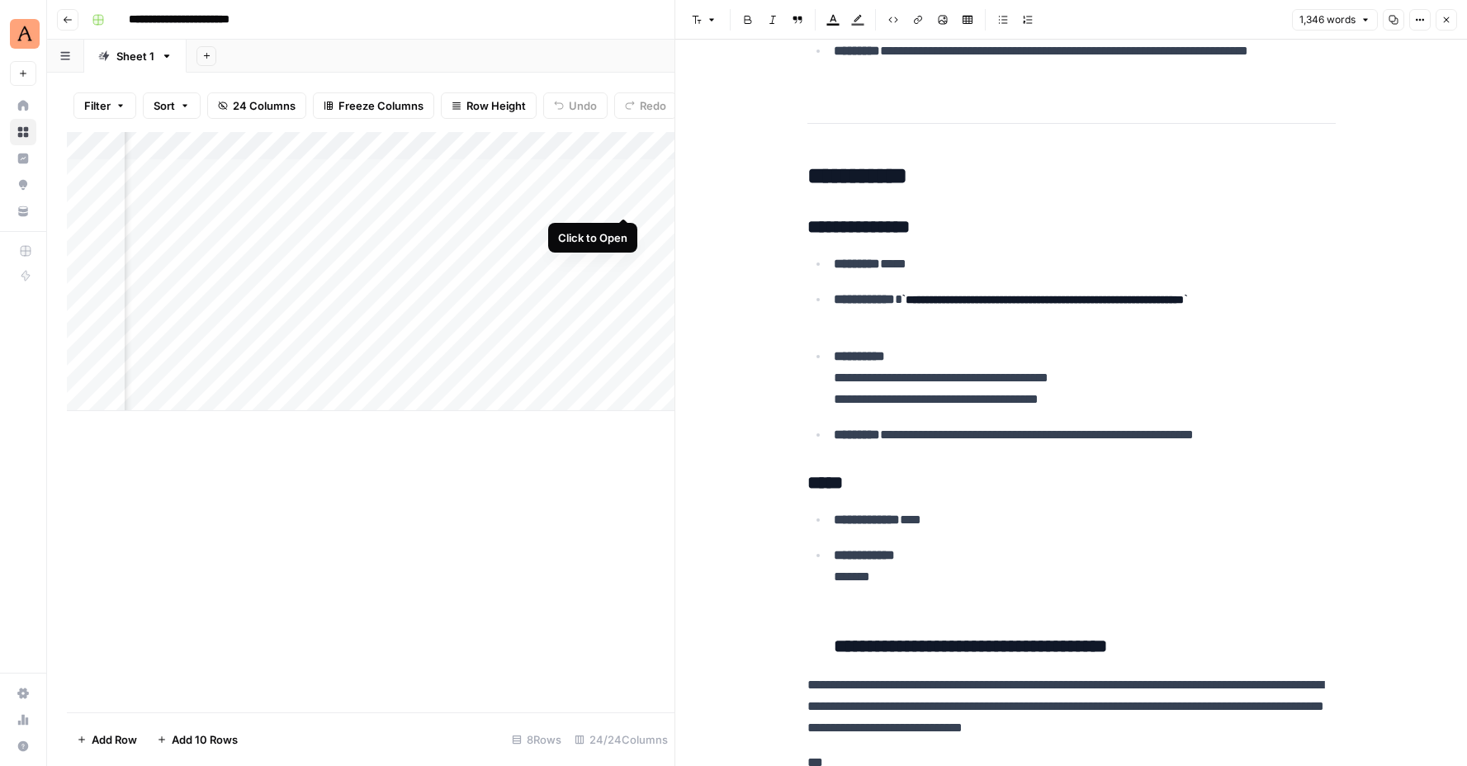
click at [626, 201] on div "Add Column" at bounding box center [371, 271] width 608 height 279
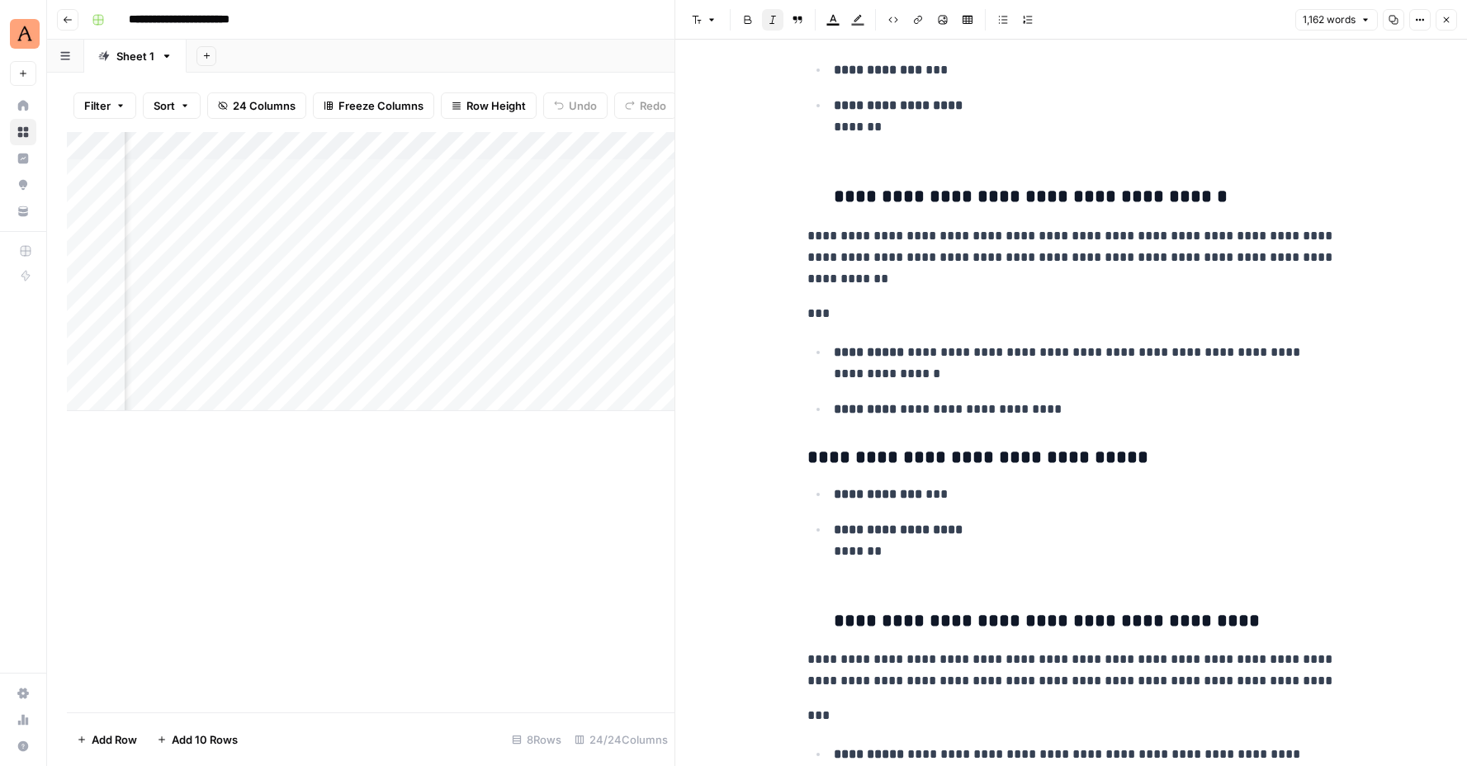
scroll to position [5617, 0]
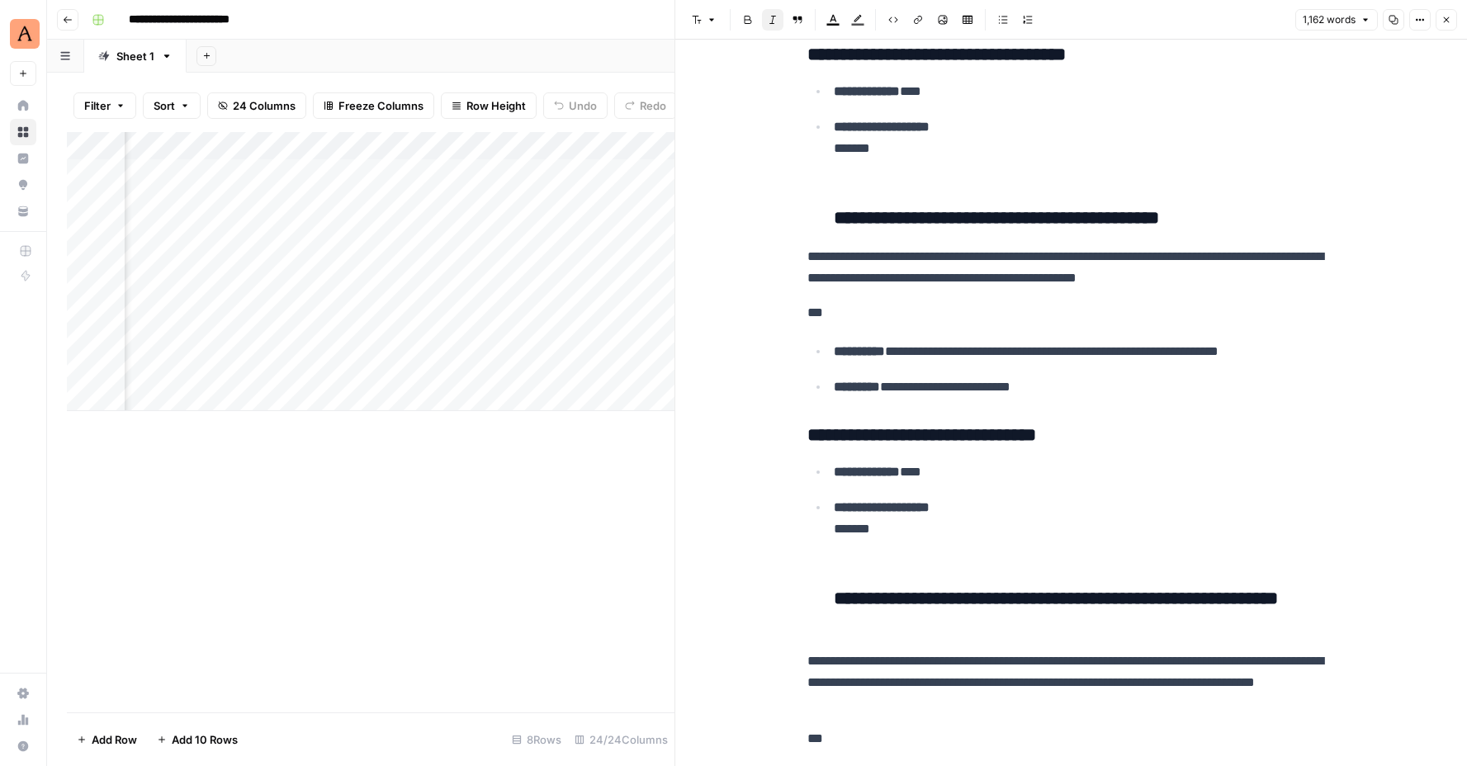
click at [623, 313] on div "Add Column" at bounding box center [371, 271] width 608 height 279
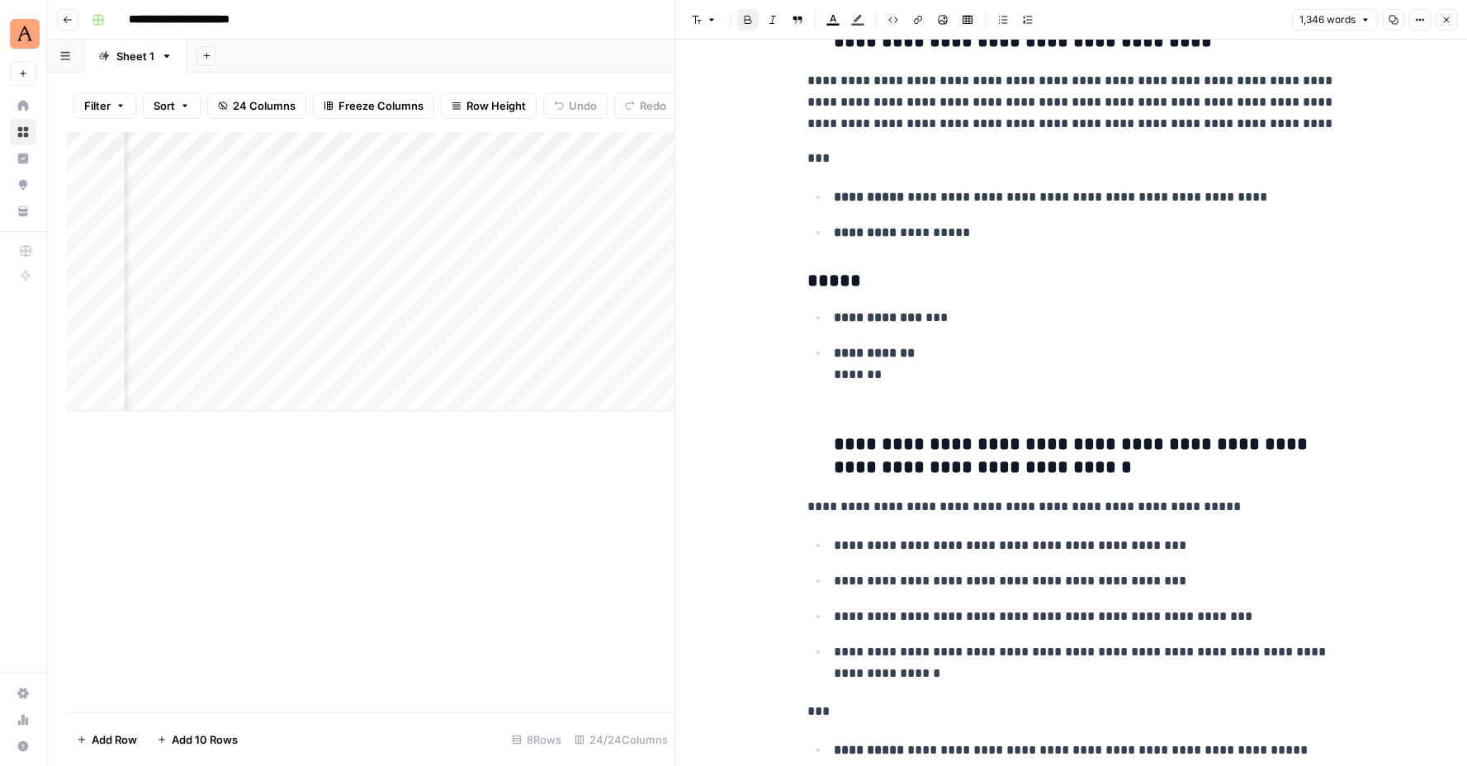
scroll to position [7439, 0]
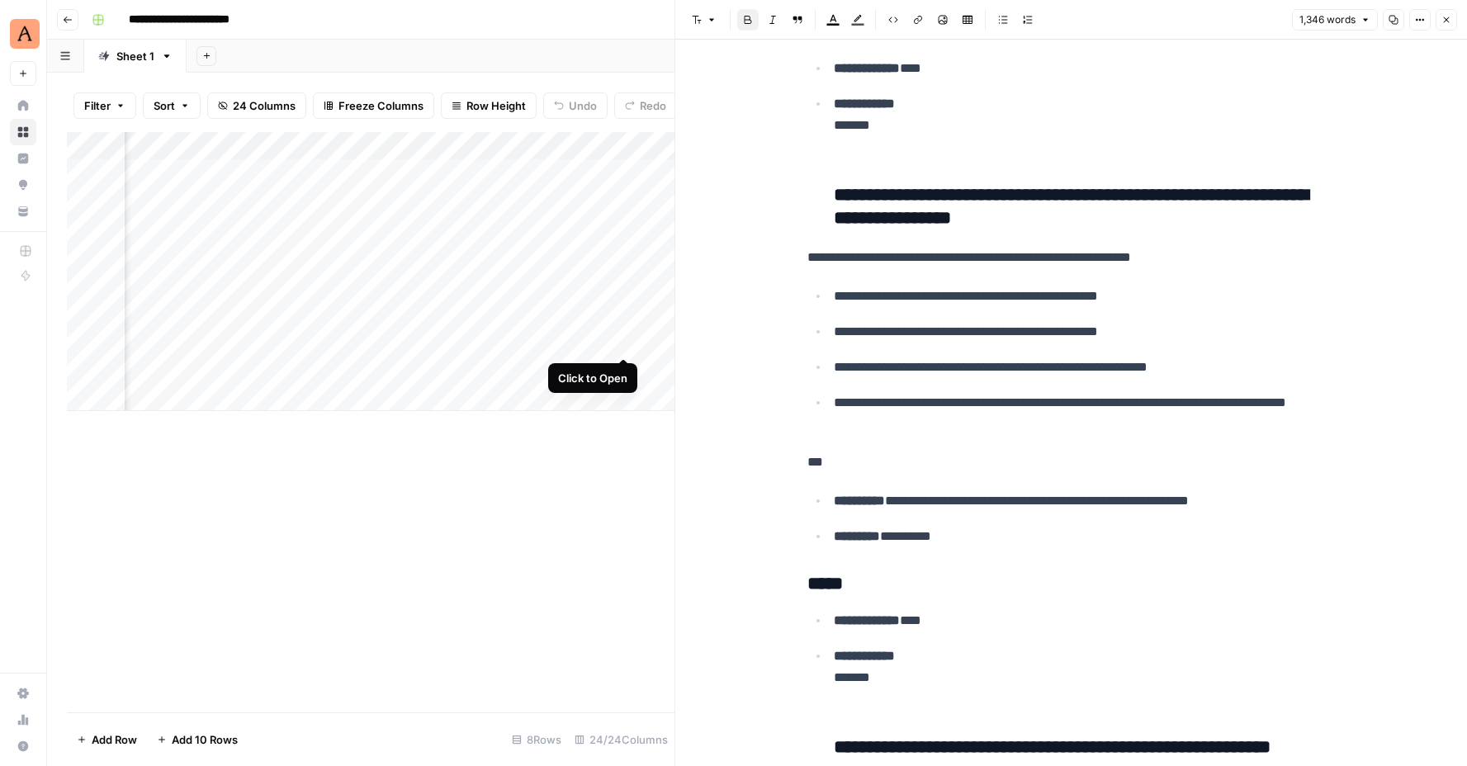
click at [626, 341] on div "Add Column" at bounding box center [371, 271] width 608 height 279
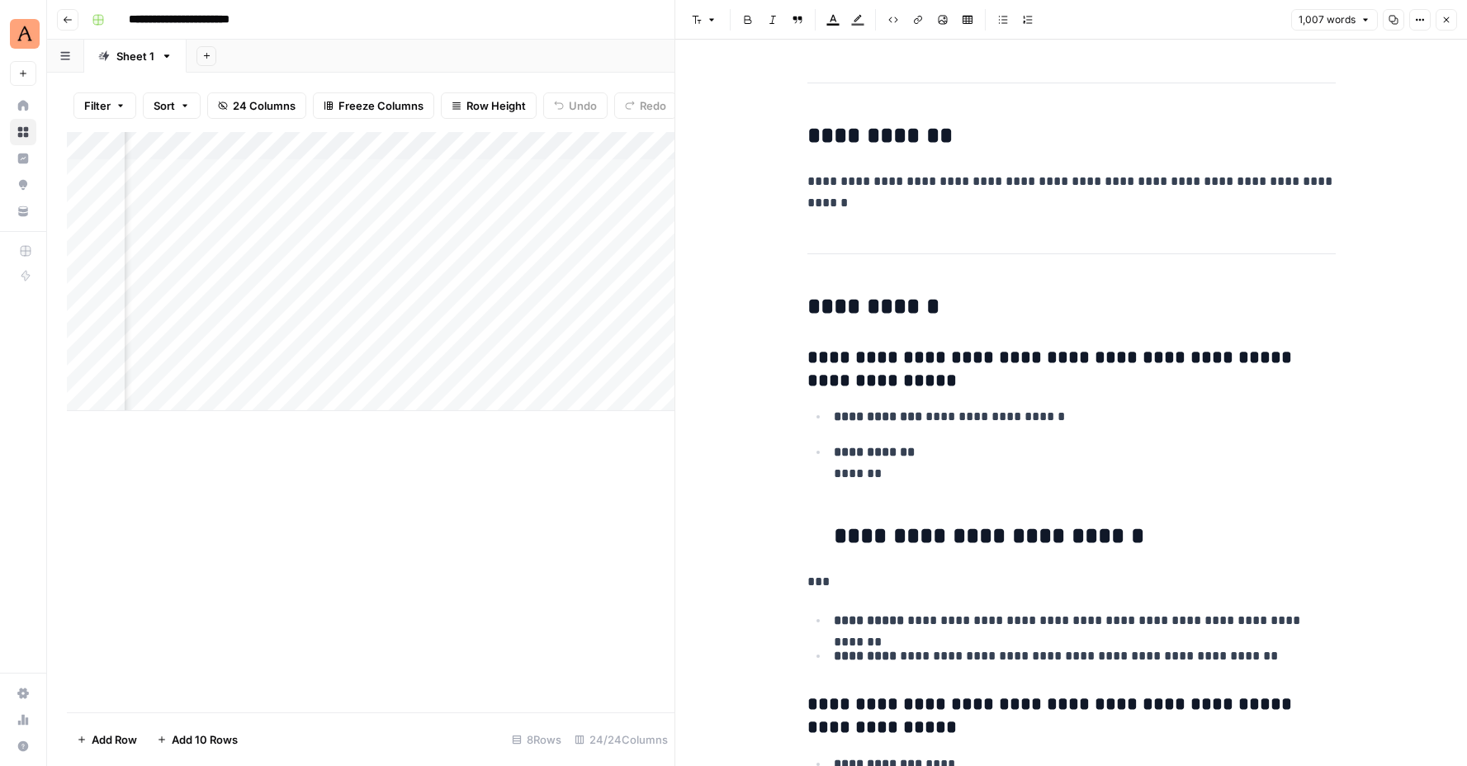
scroll to position [5508, 0]
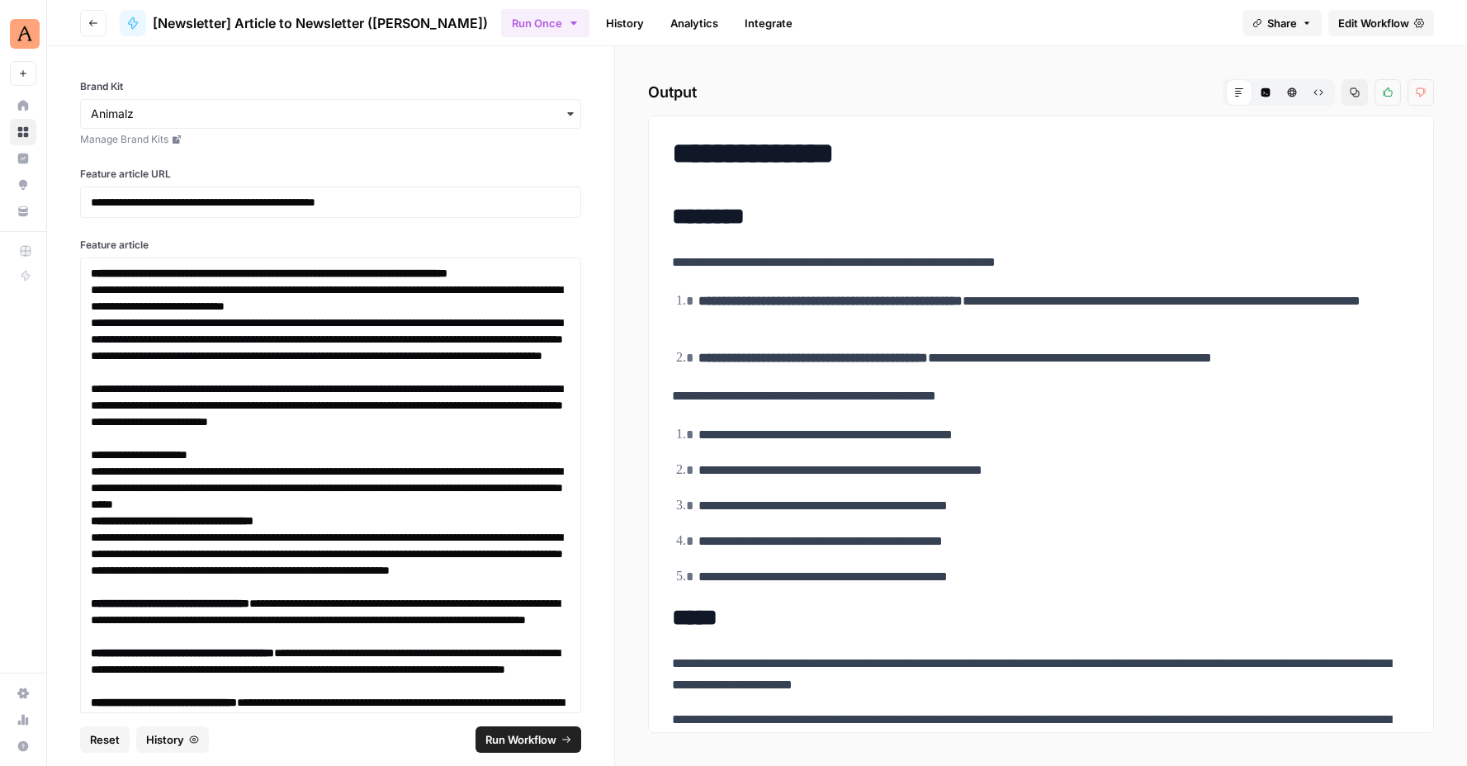
scroll to position [343, 0]
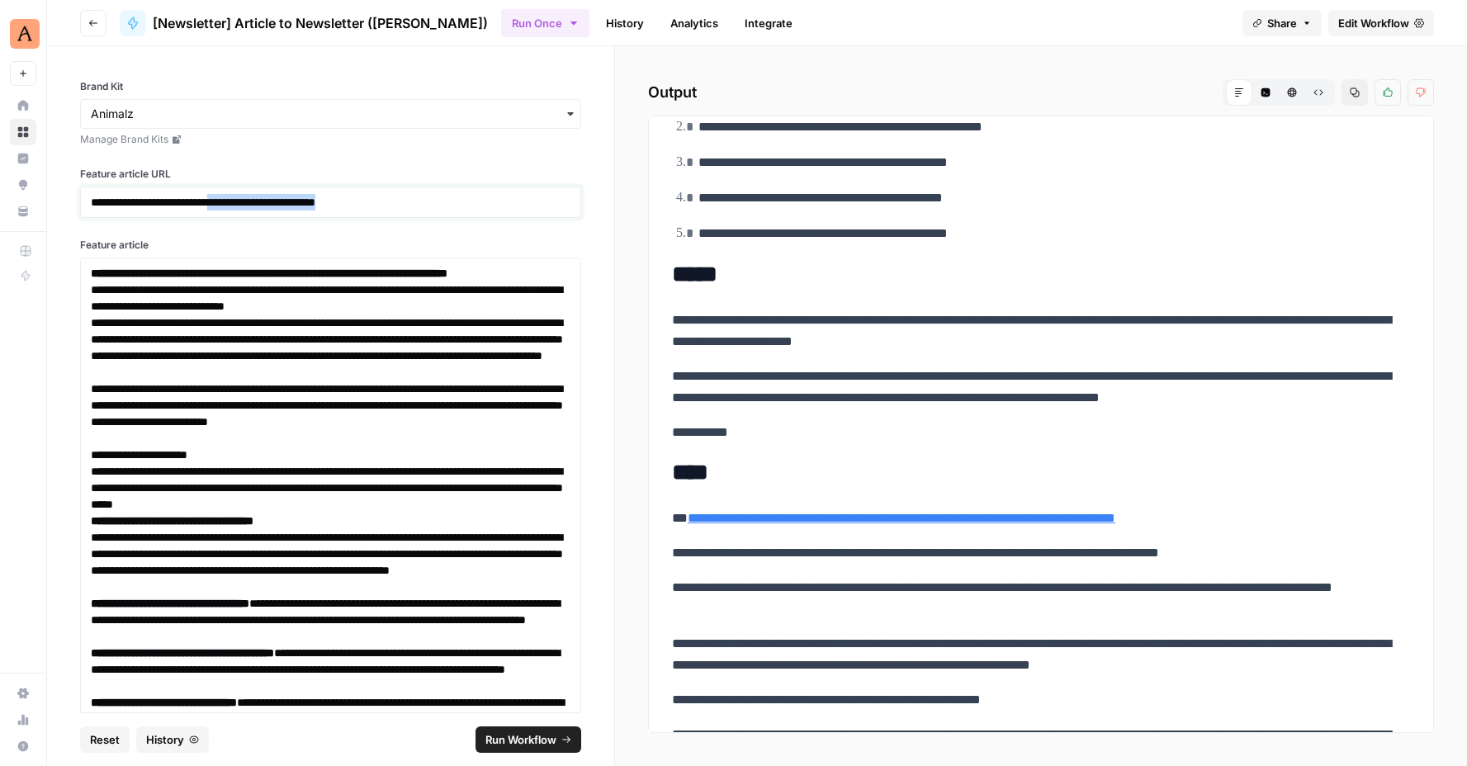
drag, startPoint x: 252, startPoint y: 201, endPoint x: 436, endPoint y: 207, distance: 184.2
click at [436, 207] on p "**********" at bounding box center [331, 202] width 480 height 17
copy p "**********"
